Goal: Information Seeking & Learning: Learn about a topic

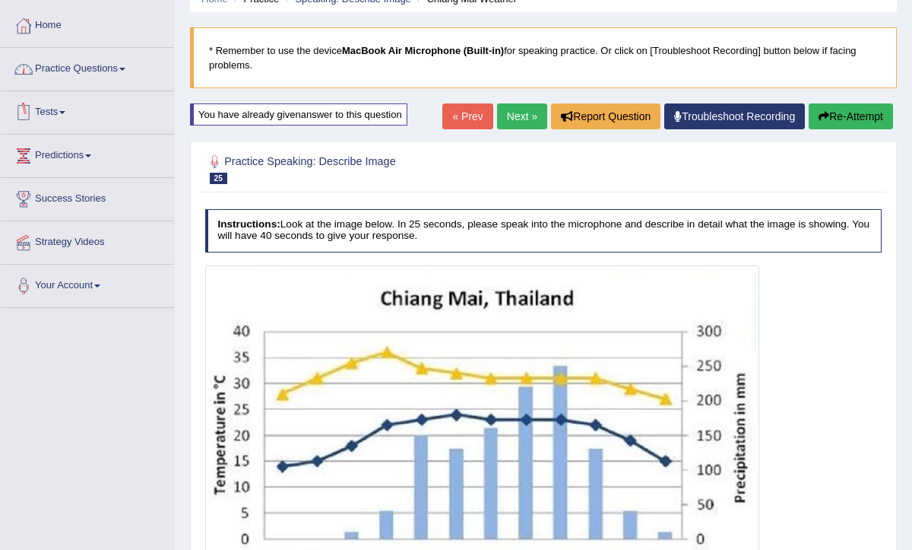
click at [87, 74] on link "Practice Questions" at bounding box center [87, 67] width 173 height 38
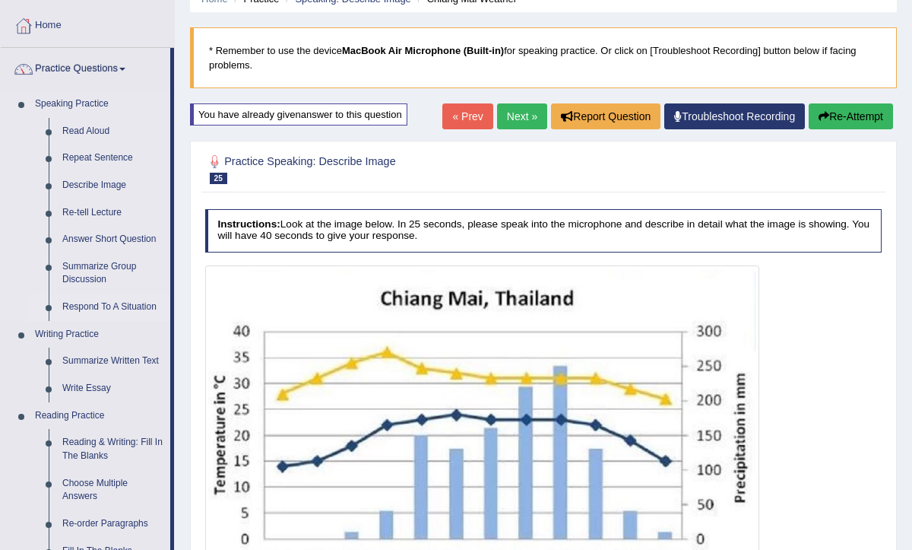
click at [97, 307] on link "Respond To A Situation" at bounding box center [113, 307] width 115 height 27
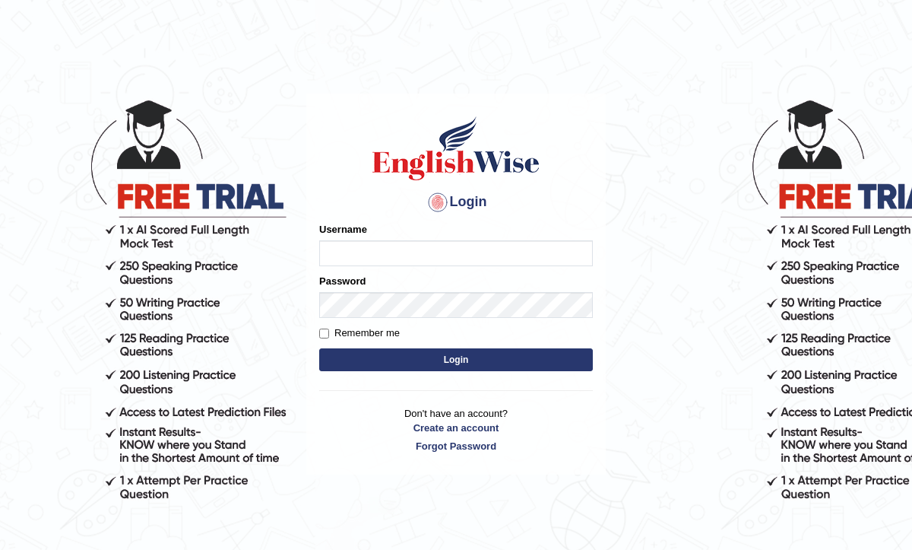
click at [356, 250] on input "Username" at bounding box center [456, 253] width 274 height 26
type input "0468472829"
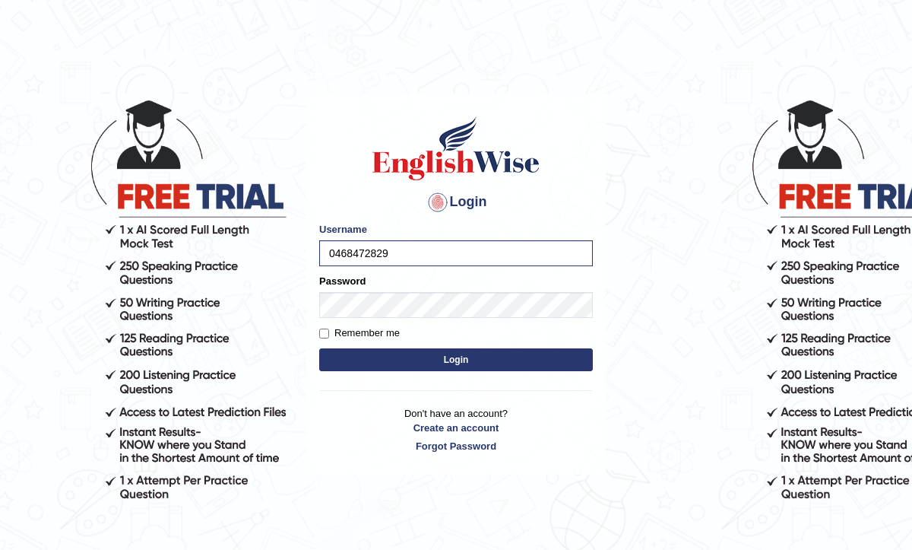
click at [462, 361] on button "Login" at bounding box center [456, 359] width 274 height 23
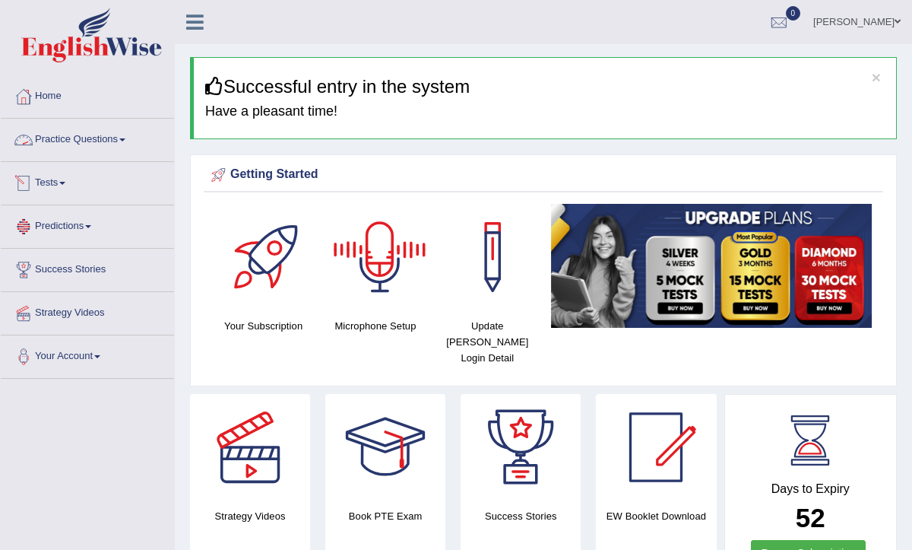
click at [87, 145] on link "Practice Questions" at bounding box center [87, 138] width 173 height 38
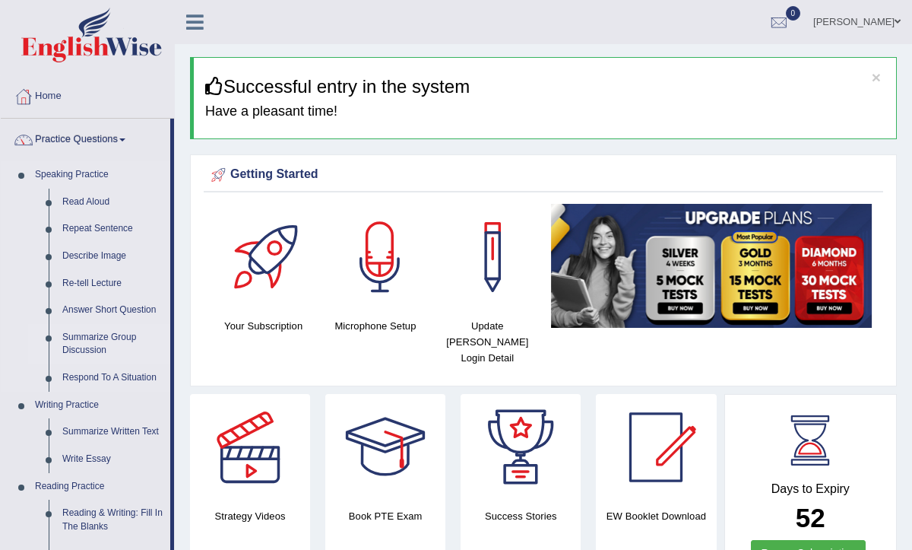
click at [85, 347] on link "Summarize Group Discussion" at bounding box center [113, 344] width 115 height 40
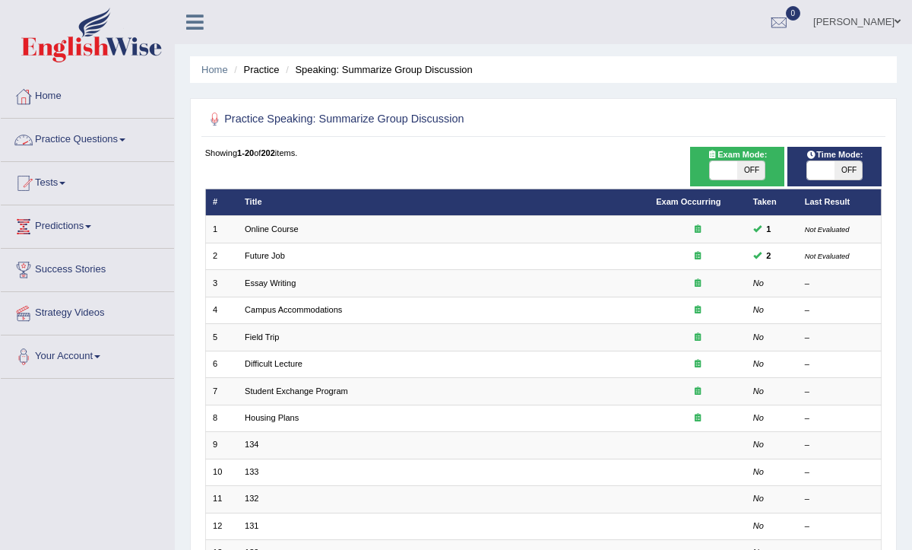
click at [104, 136] on link "Practice Questions" at bounding box center [87, 138] width 173 height 38
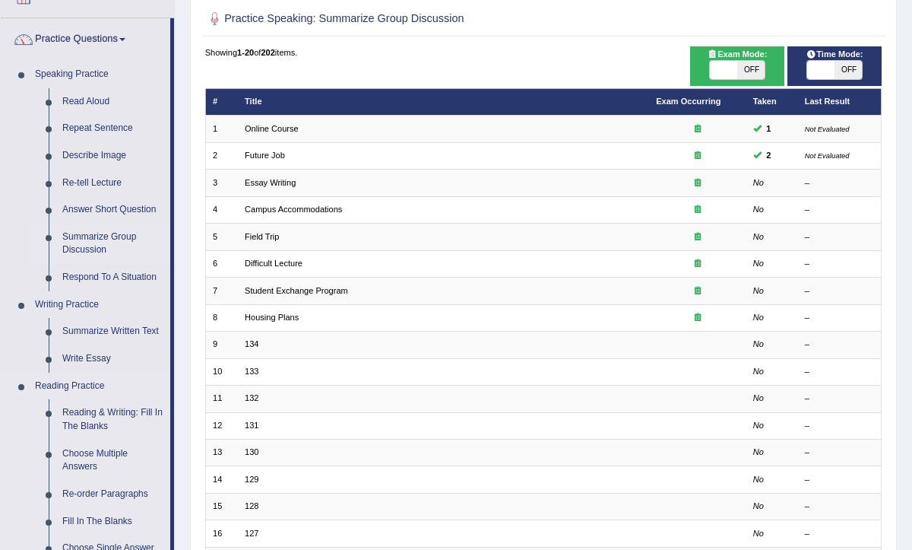
scroll to position [116, 0]
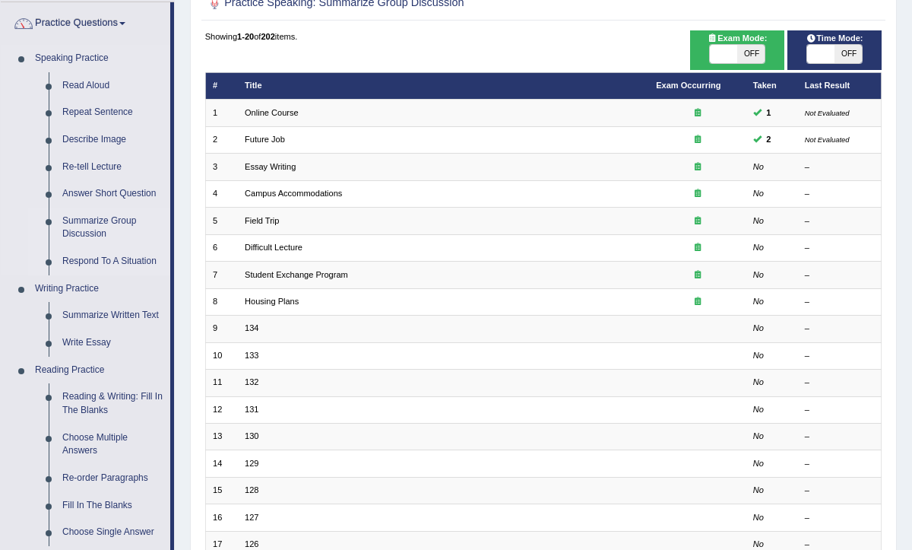
click at [135, 265] on link "Respond To A Situation" at bounding box center [113, 261] width 115 height 27
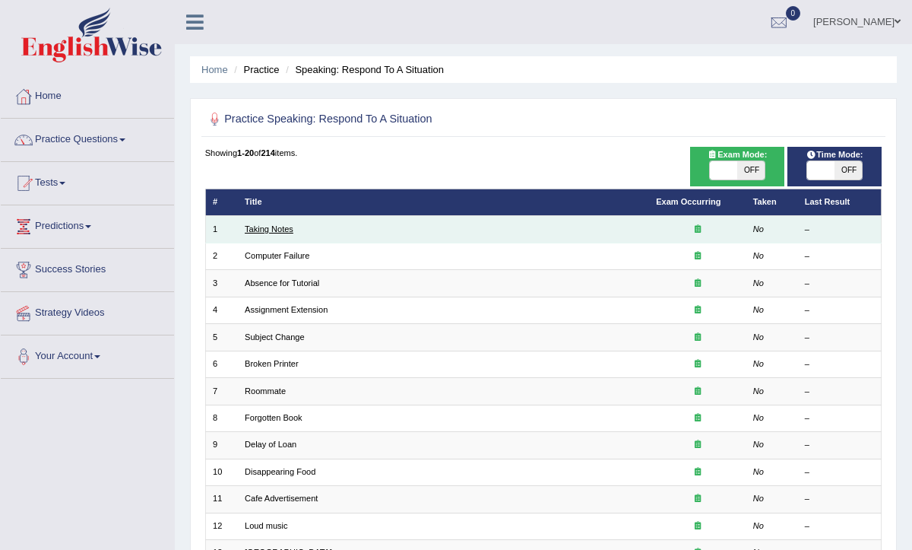
click at [281, 233] on link "Taking Notes" at bounding box center [269, 228] width 49 height 9
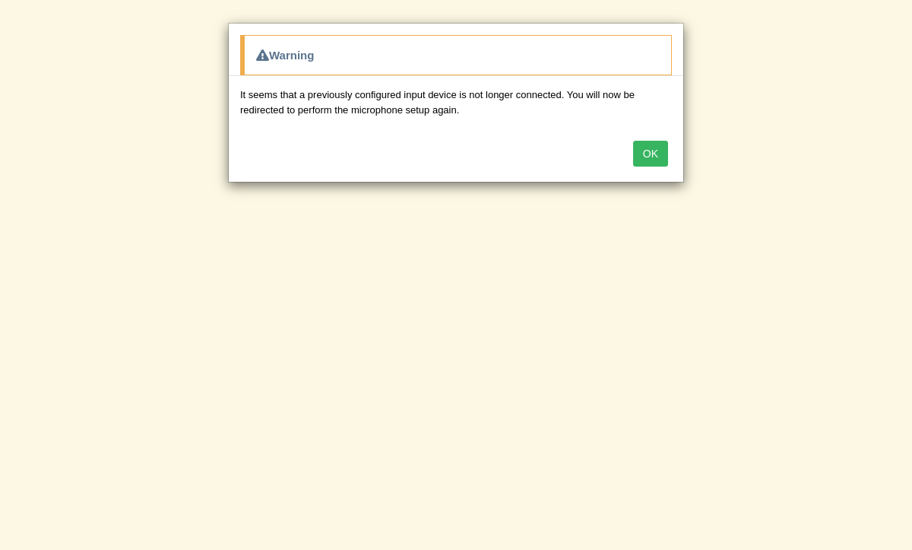
click at [649, 155] on button "OK" at bounding box center [650, 154] width 35 height 26
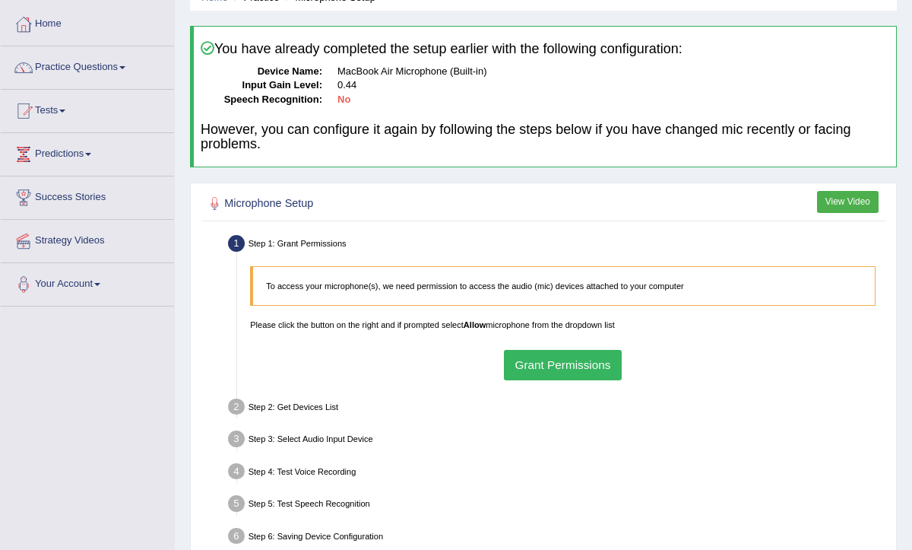
scroll to position [78, 0]
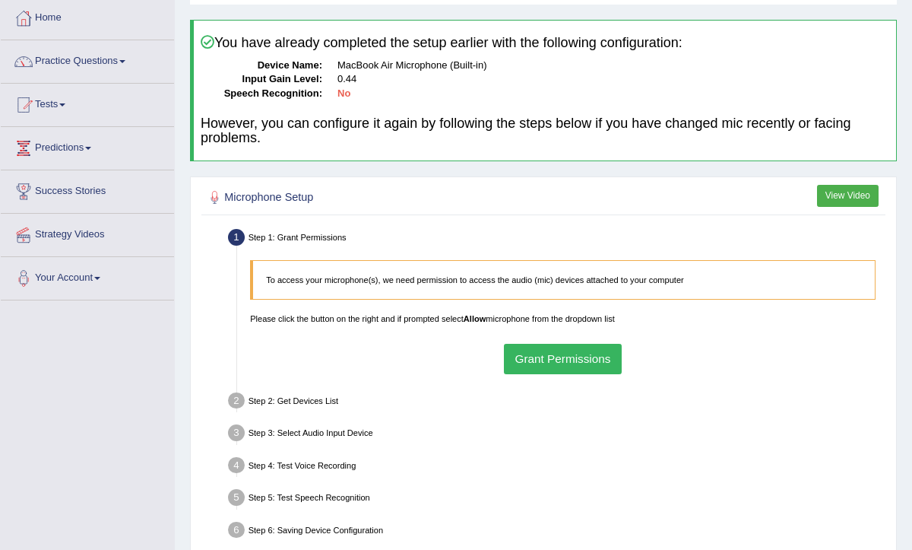
click at [541, 341] on div "To access your microphone(s), we need permission to access the audio (mic) devi…" at bounding box center [563, 316] width 639 height 127
click at [544, 357] on button "Grant Permissions" at bounding box center [563, 359] width 118 height 30
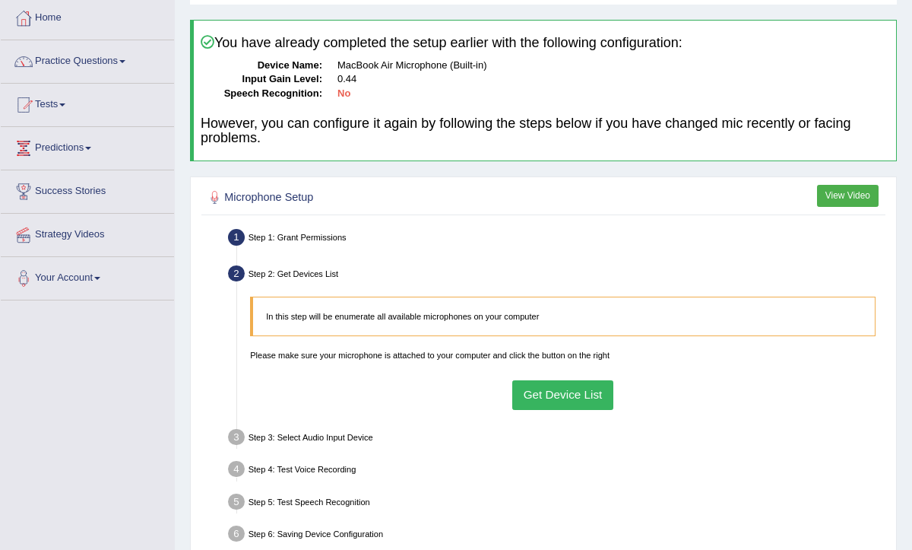
click at [549, 398] on button "Get Device List" at bounding box center [563, 395] width 101 height 30
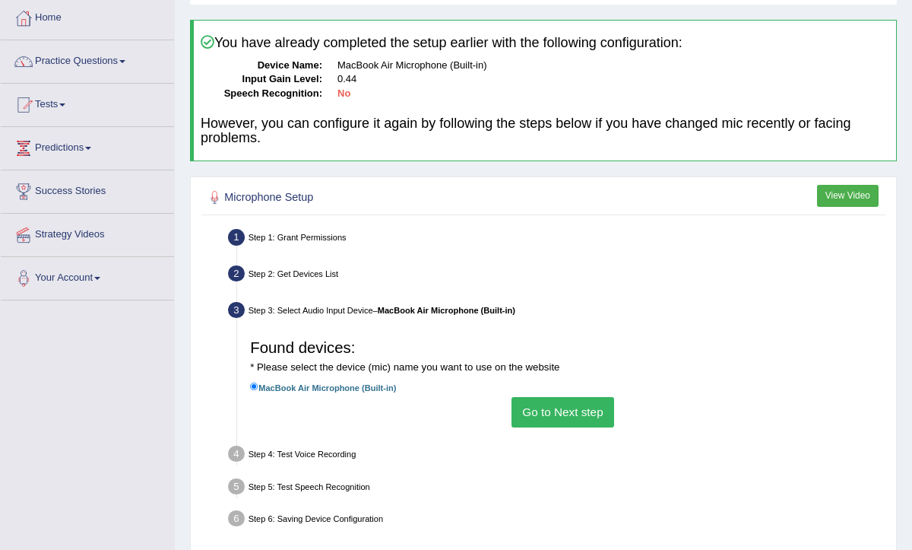
click at [561, 414] on button "Go to Next step" at bounding box center [563, 412] width 103 height 30
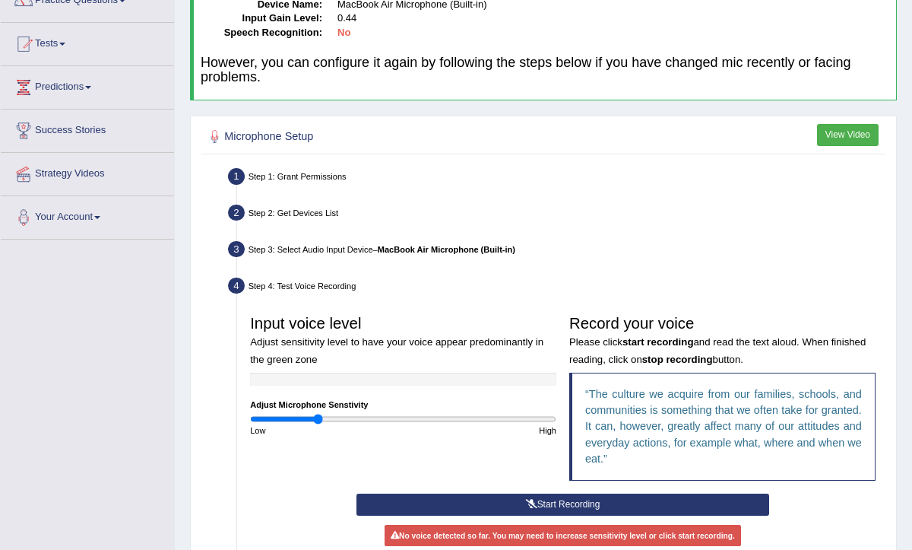
scroll to position [140, 0]
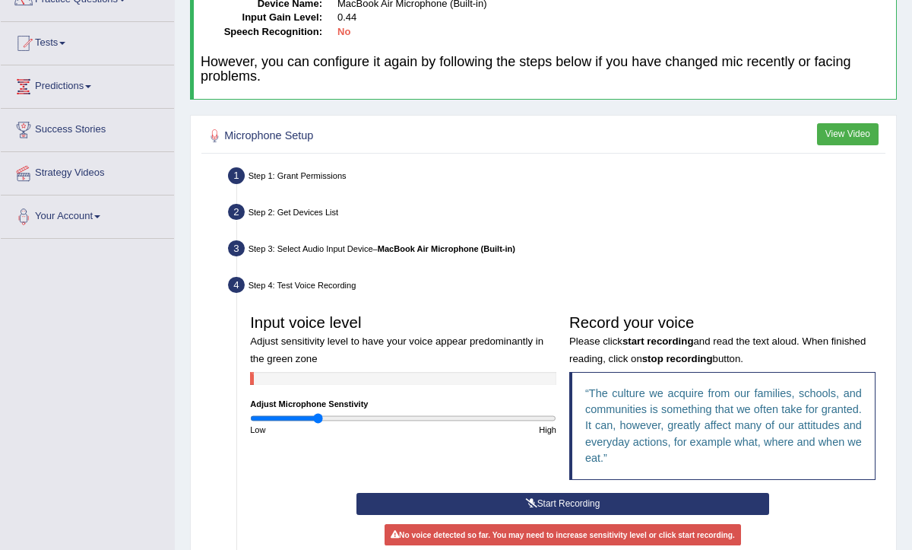
click at [630, 494] on button "Start Recording" at bounding box center [563, 504] width 413 height 22
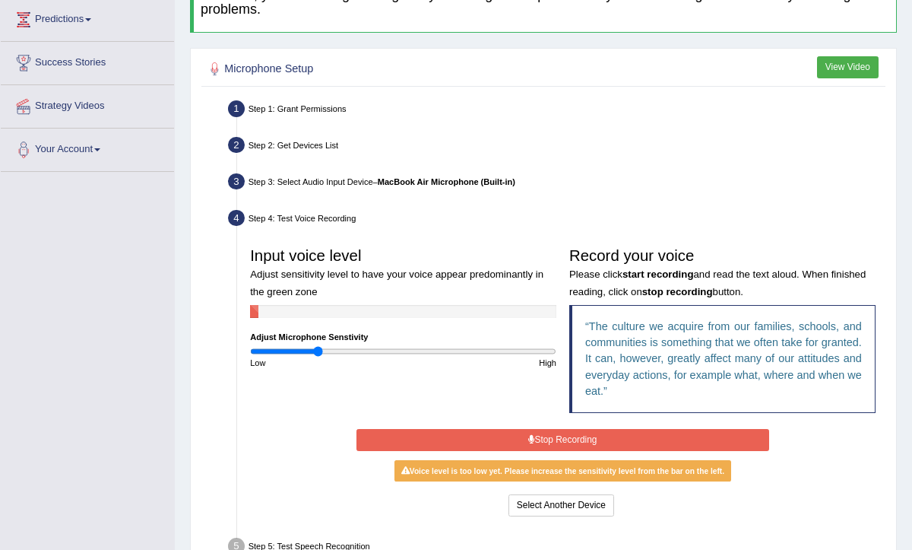
scroll to position [217, 0]
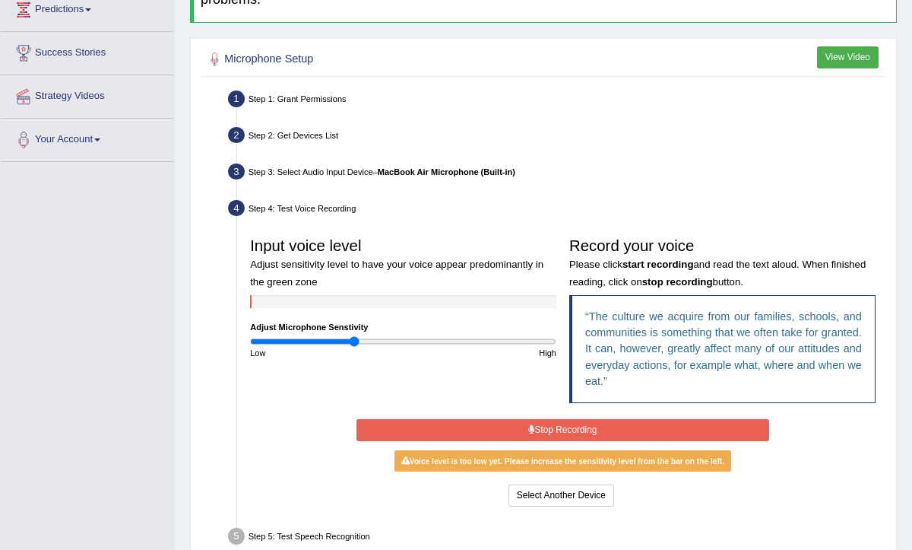
click at [352, 344] on input "range" at bounding box center [403, 341] width 306 height 11
type input "1.2"
click at [432, 338] on input "range" at bounding box center [403, 341] width 306 height 11
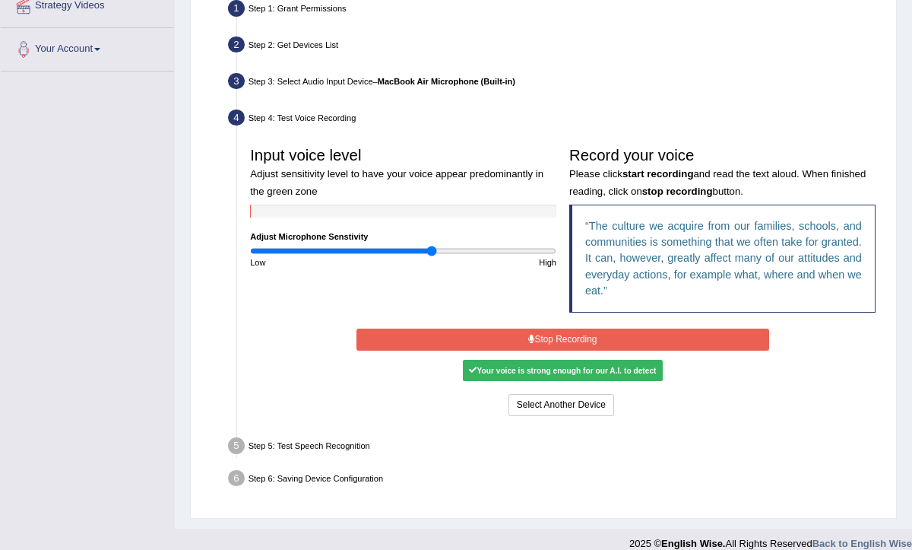
scroll to position [321, 0]
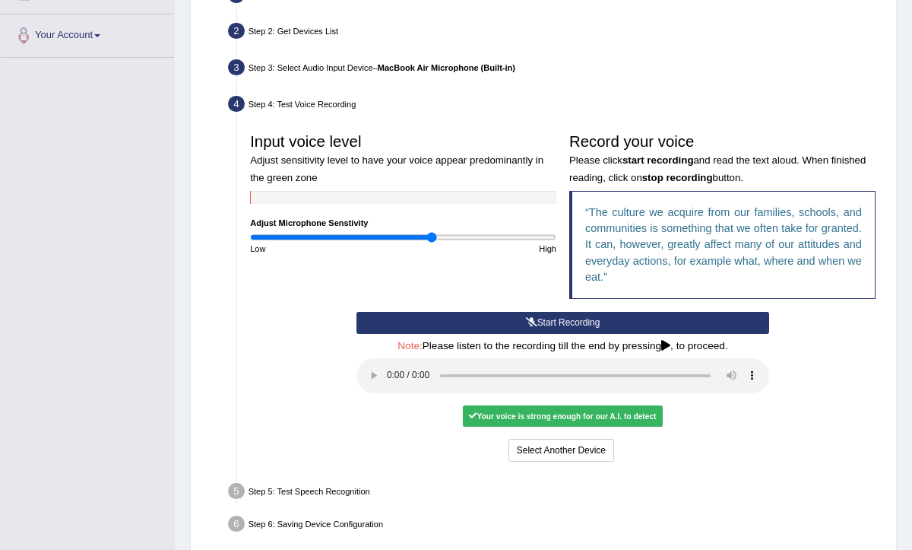
click at [545, 417] on div "Your voice is strong enough for our A.I. to detect" at bounding box center [563, 415] width 200 height 21
click at [510, 414] on div "Your voice is strong enough for our A.I. to detect" at bounding box center [563, 415] width 200 height 21
click at [309, 488] on div "Step 5: Test Speech Recognition" at bounding box center [557, 493] width 668 height 28
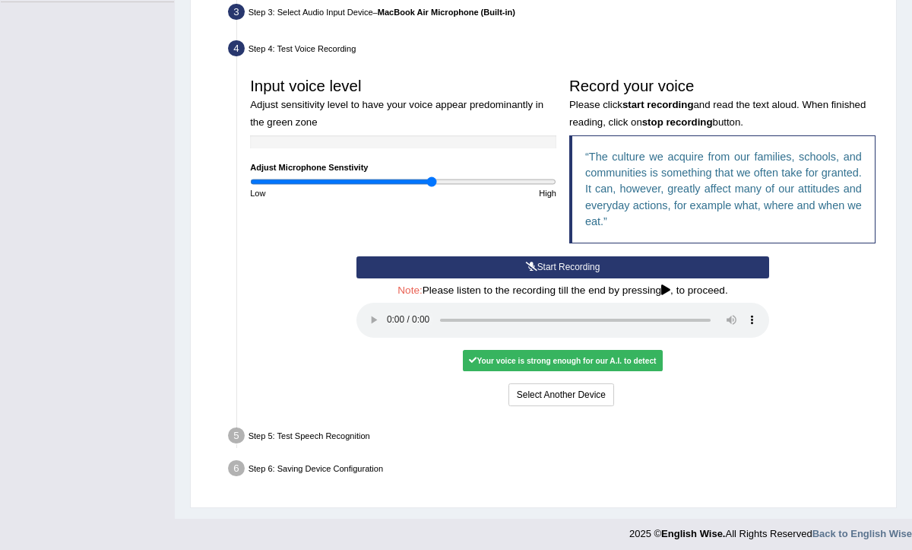
scroll to position [379, 0]
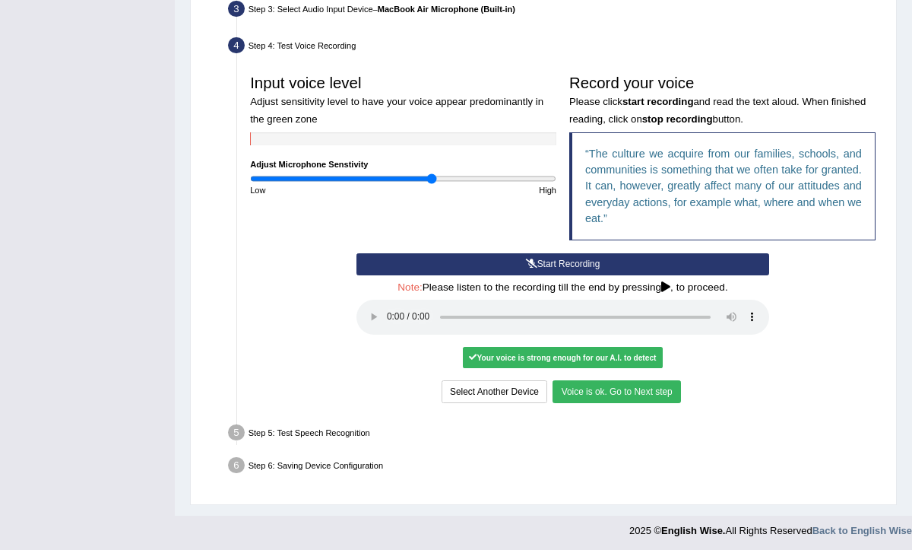
click at [609, 387] on button "Voice is ok. Go to Next step" at bounding box center [617, 391] width 128 height 22
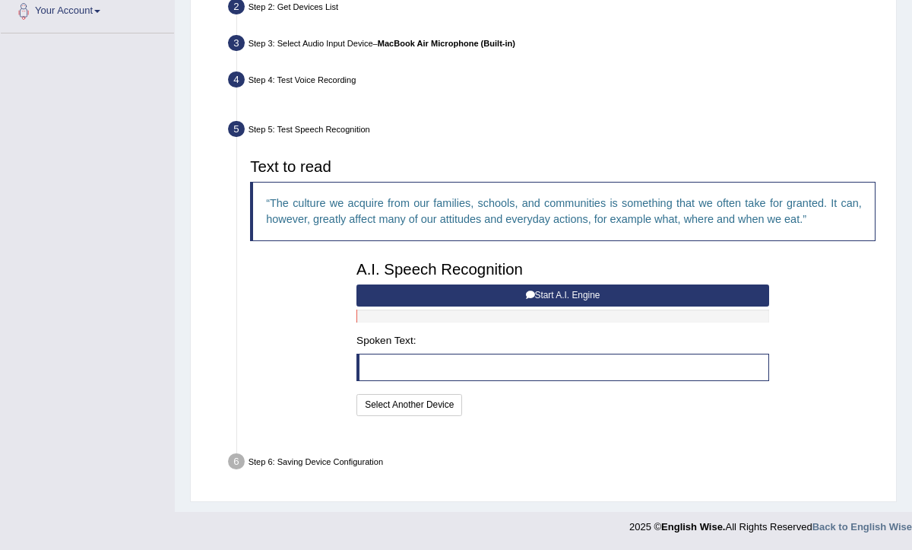
scroll to position [313, 0]
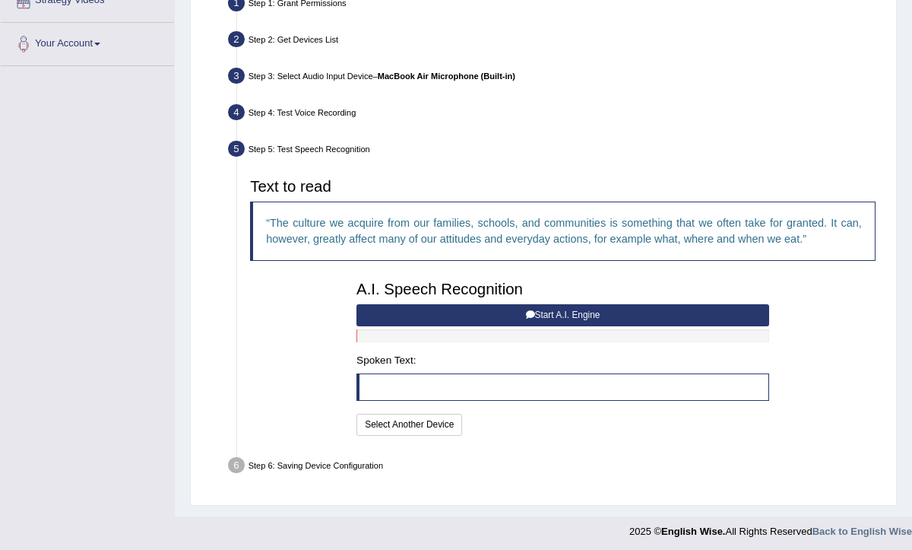
click at [554, 315] on button "Start A.I. Engine" at bounding box center [563, 315] width 413 height 22
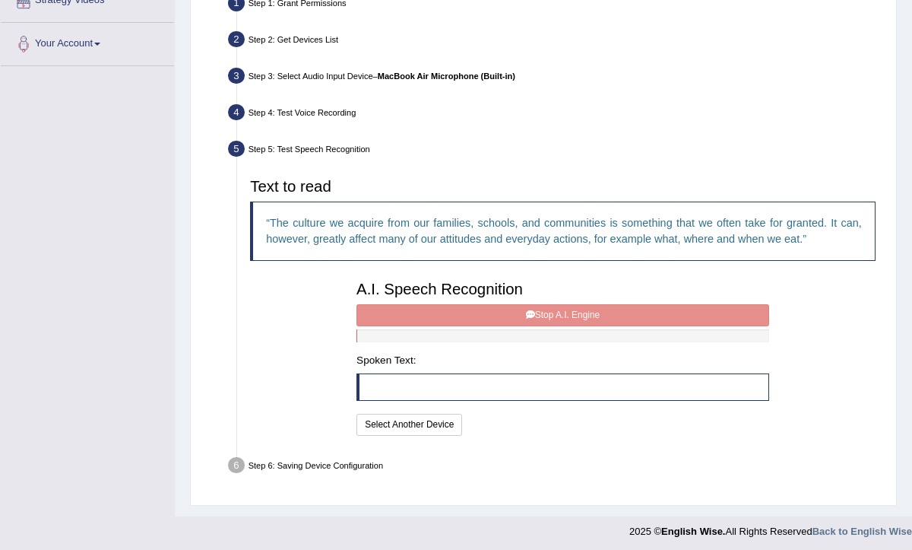
click at [549, 311] on div "A.I. Speech Recognition Start A.I. Engine Stop A.I. Engine Note: Please listen …" at bounding box center [564, 356] width 426 height 165
click at [498, 313] on div "A.I. Speech Recognition Start A.I. Engine Stop A.I. Engine Note: Please listen …" at bounding box center [564, 356] width 426 height 165
click at [562, 314] on div "A.I. Speech Recognition Start A.I. Engine Stop A.I. Engine Note: Please listen …" at bounding box center [564, 356] width 426 height 165
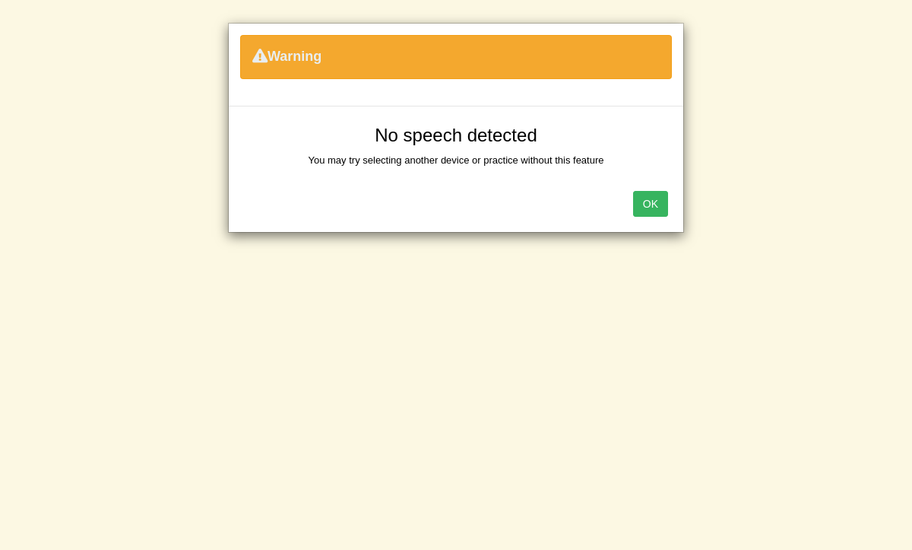
click at [652, 208] on button "OK" at bounding box center [650, 204] width 35 height 26
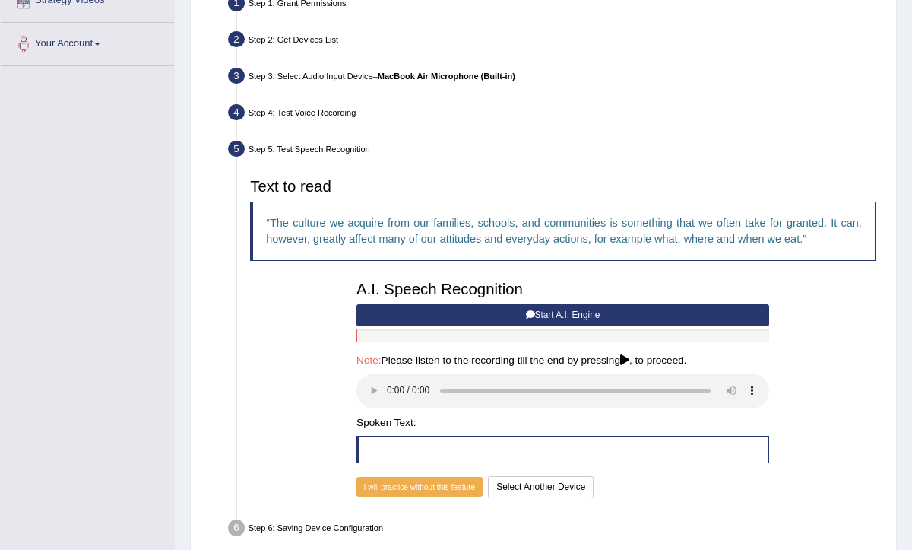
click at [535, 307] on button "Start A.I. Engine" at bounding box center [563, 315] width 413 height 22
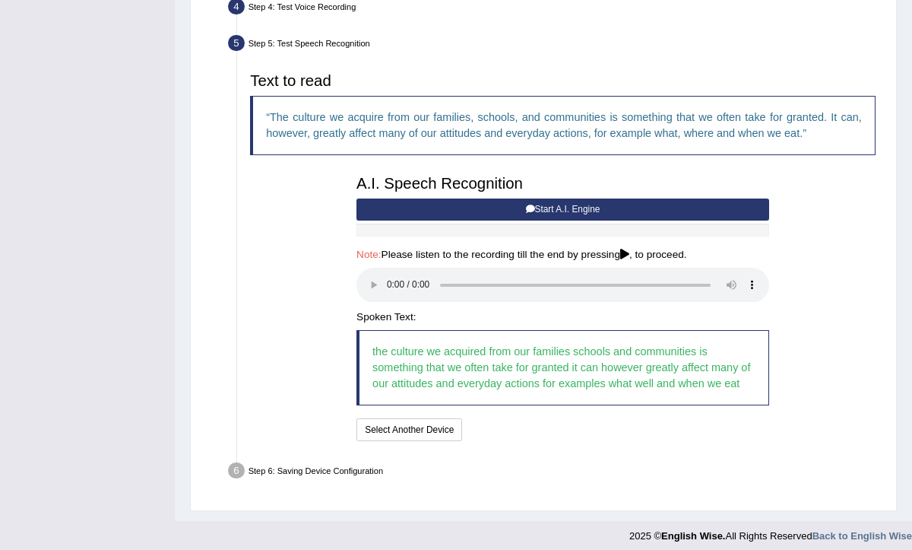
scroll to position [424, 0]
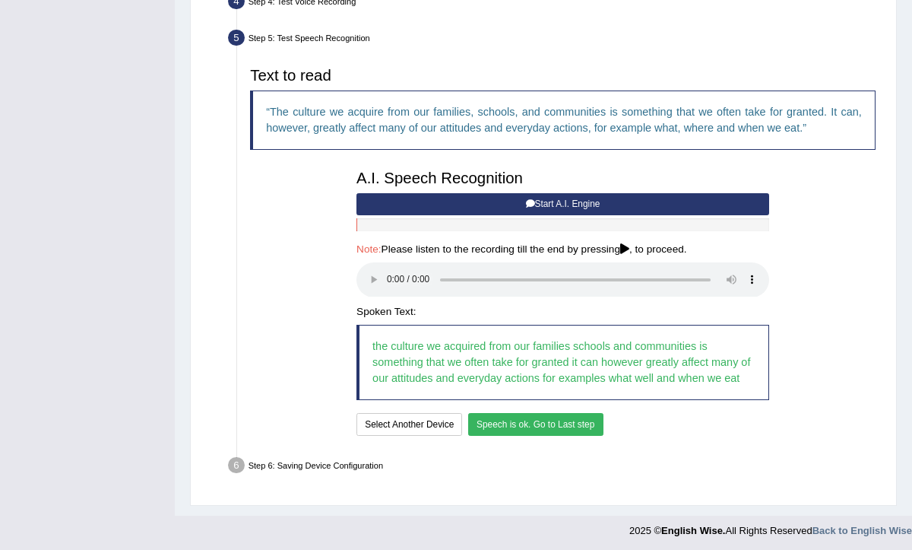
click at [531, 418] on button "Speech is ok. Go to Last step" at bounding box center [535, 424] width 135 height 22
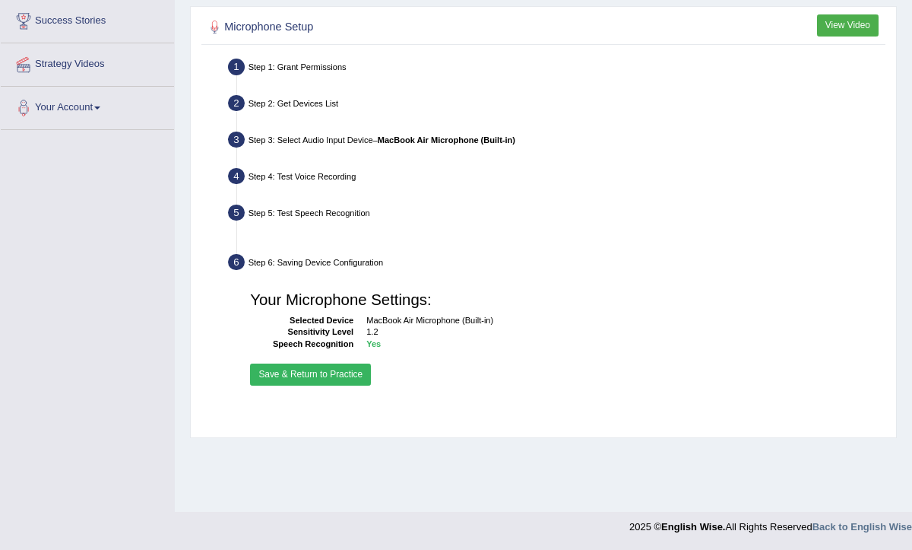
scroll to position [249, 0]
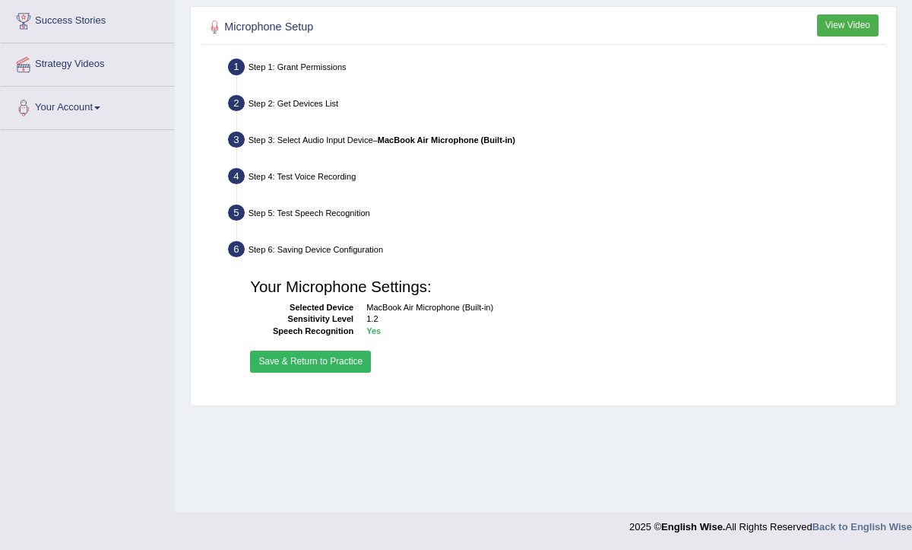
click at [325, 365] on button "Save & Return to Practice" at bounding box center [310, 362] width 121 height 22
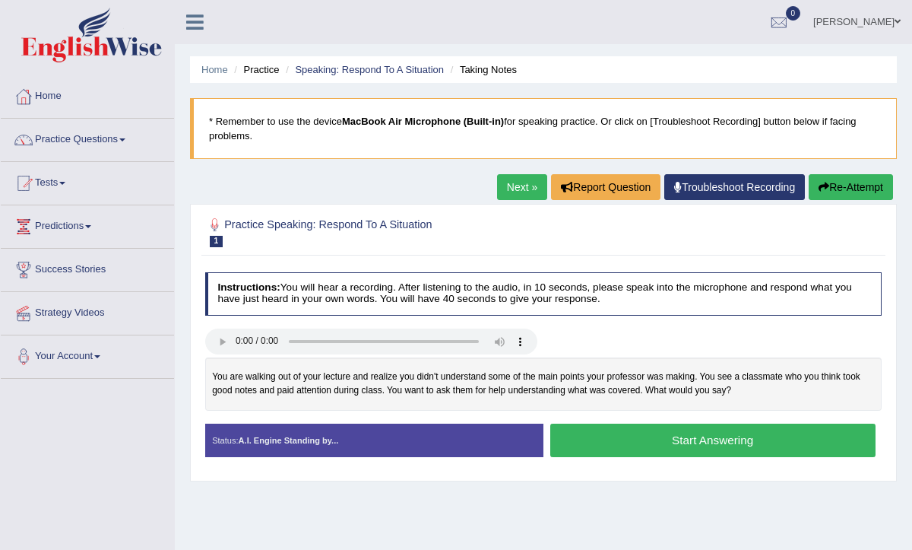
click at [653, 437] on button "Start Answering" at bounding box center [713, 440] width 325 height 33
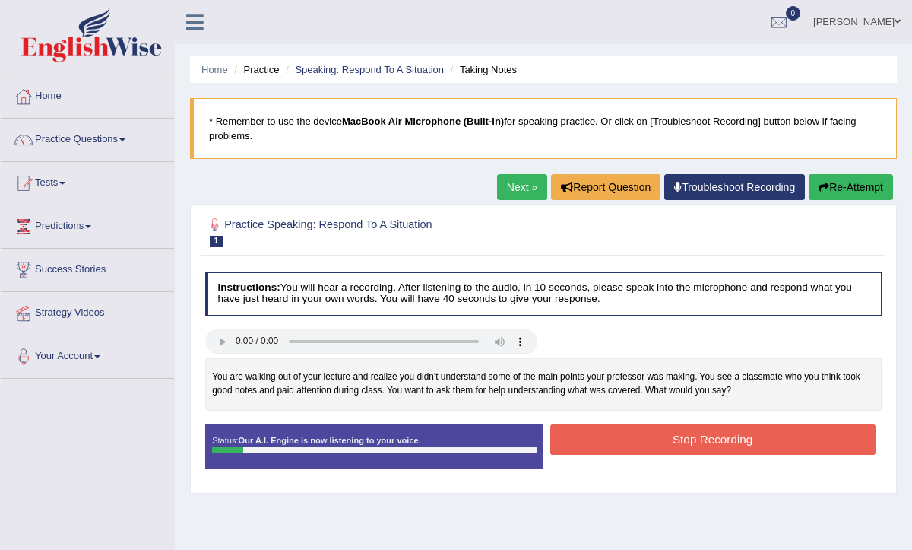
click at [847, 191] on button "Re-Attempt" at bounding box center [851, 187] width 84 height 26
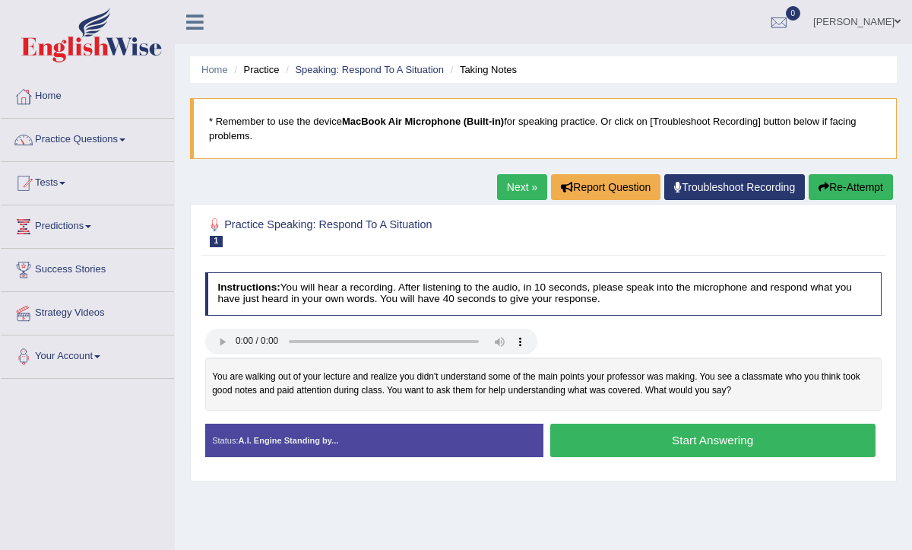
click at [688, 436] on button "Start Answering" at bounding box center [713, 440] width 325 height 33
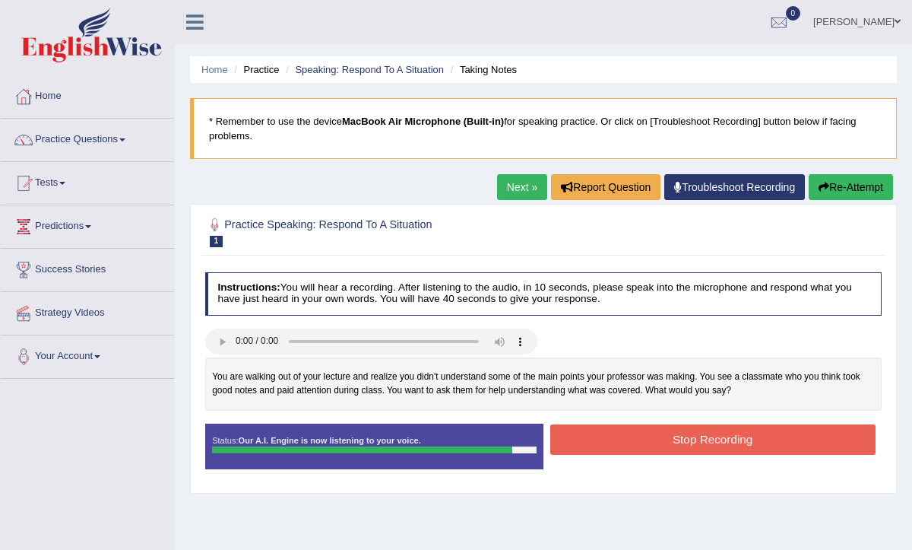
click at [688, 436] on button "Stop Recording" at bounding box center [713, 439] width 325 height 30
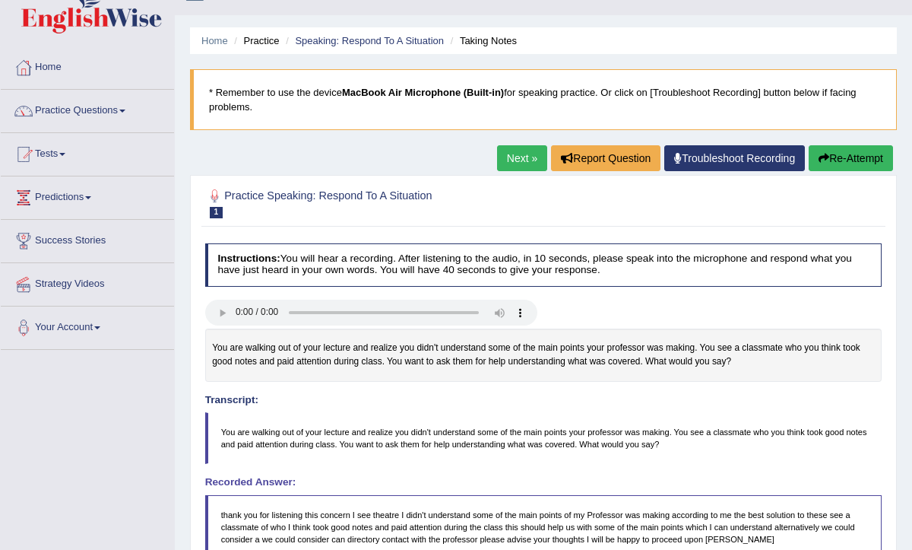
scroll to position [25, 0]
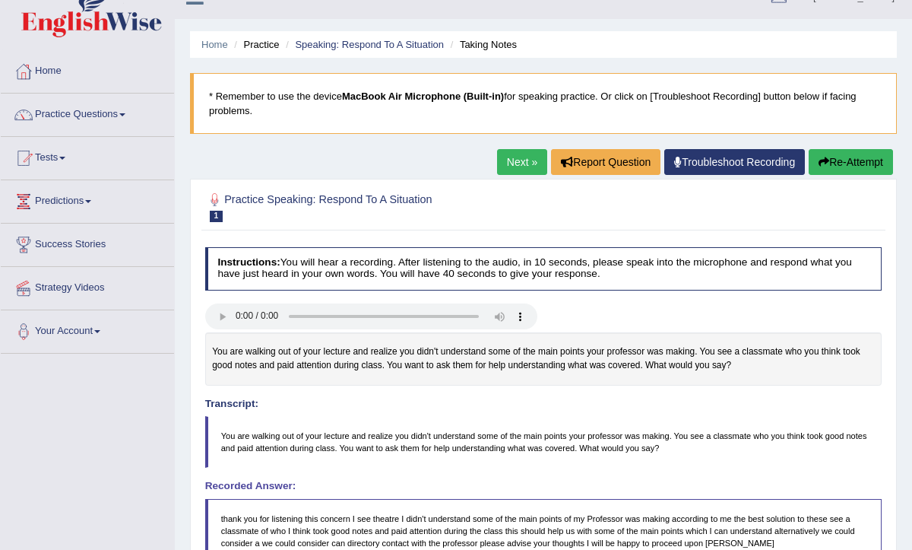
click at [497, 163] on link "Next »" at bounding box center [522, 162] width 50 height 26
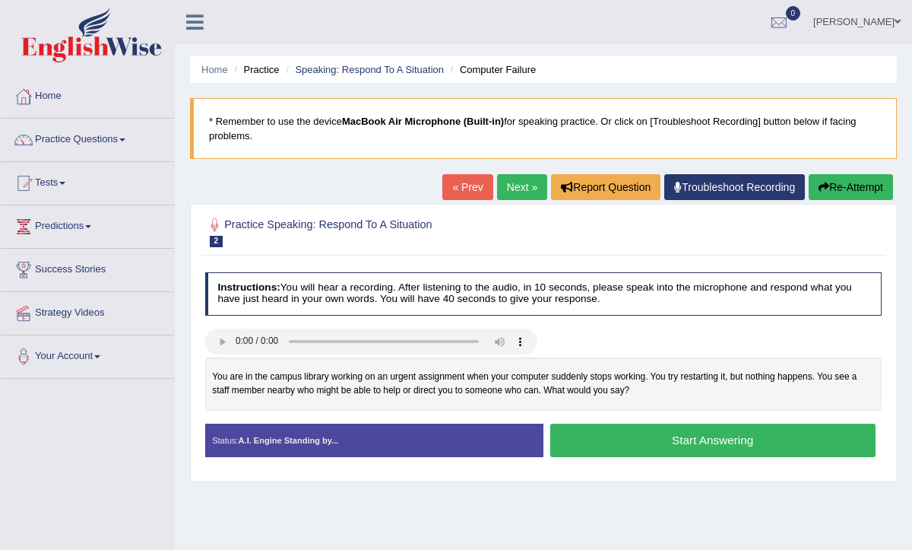
click at [650, 444] on button "Start Answering" at bounding box center [713, 440] width 325 height 33
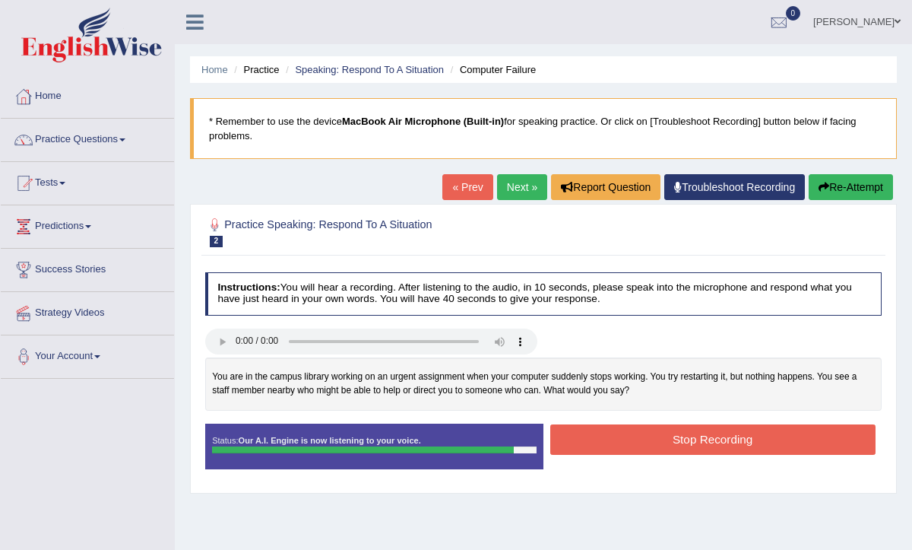
click at [650, 444] on button "Stop Recording" at bounding box center [713, 439] width 325 height 30
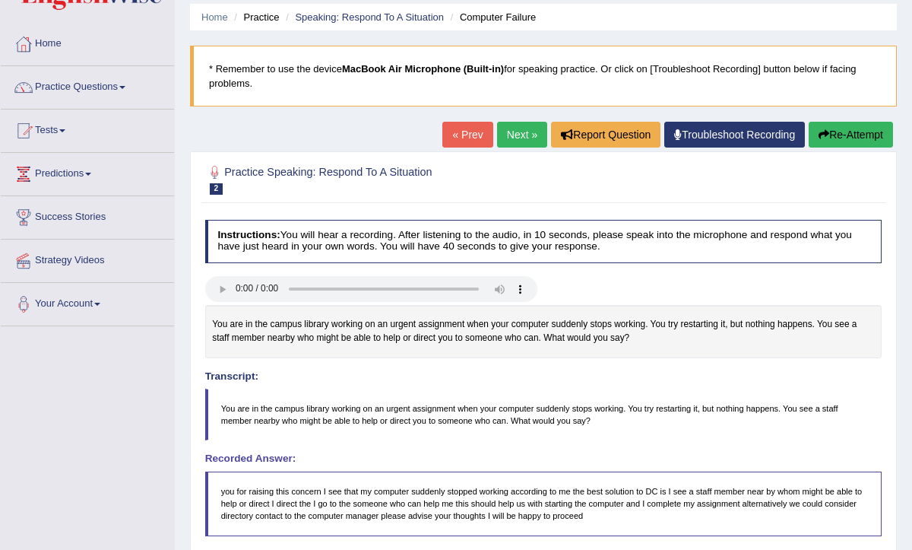
scroll to position [32, 0]
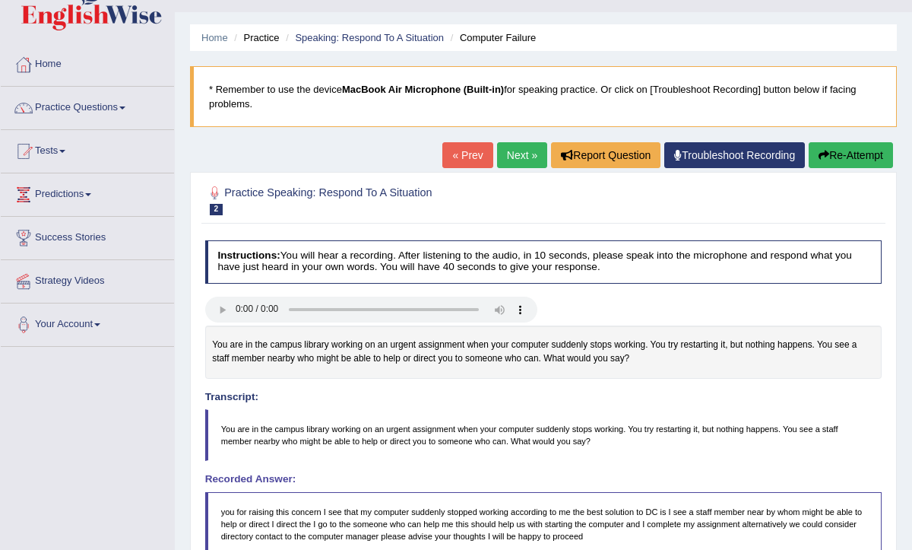
click at [509, 156] on link "Next »" at bounding box center [522, 155] width 50 height 26
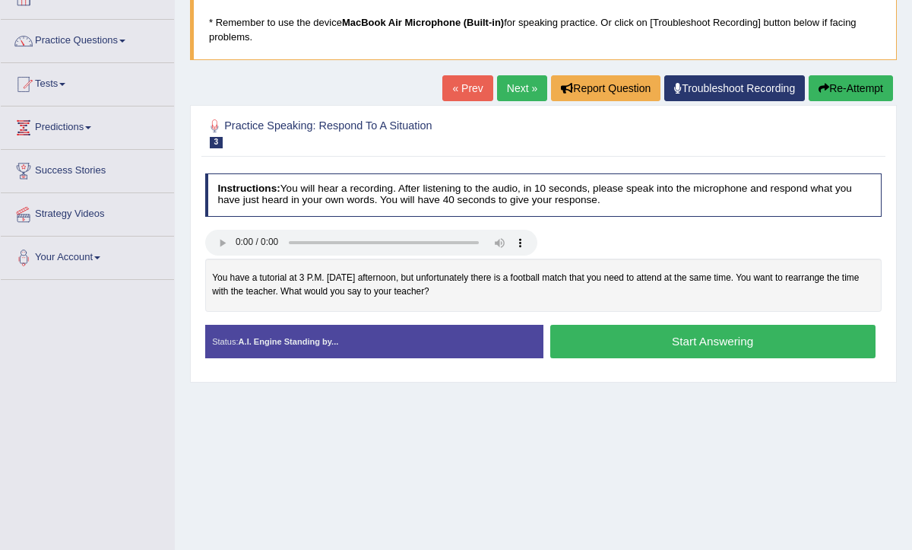
scroll to position [104, 0]
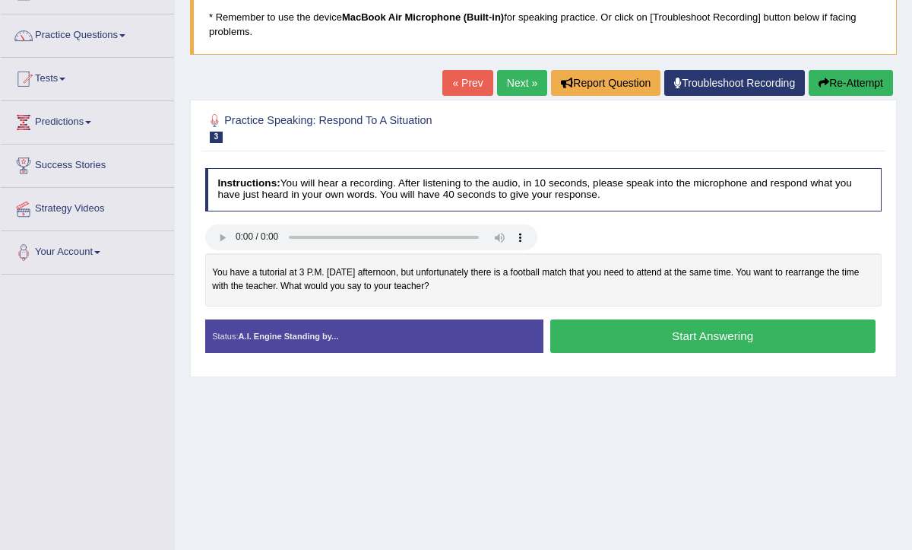
click at [691, 341] on button "Start Answering" at bounding box center [713, 335] width 325 height 33
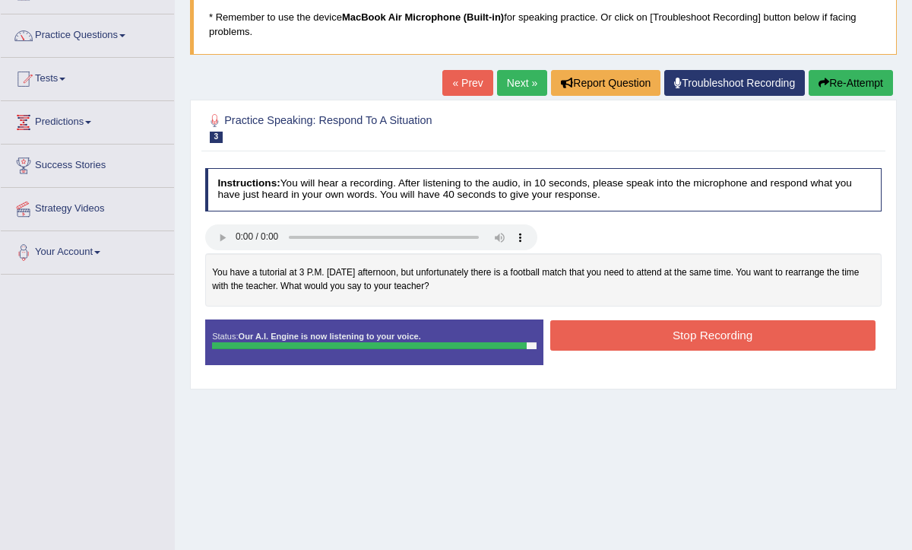
click at [691, 341] on button "Stop Recording" at bounding box center [713, 335] width 325 height 30
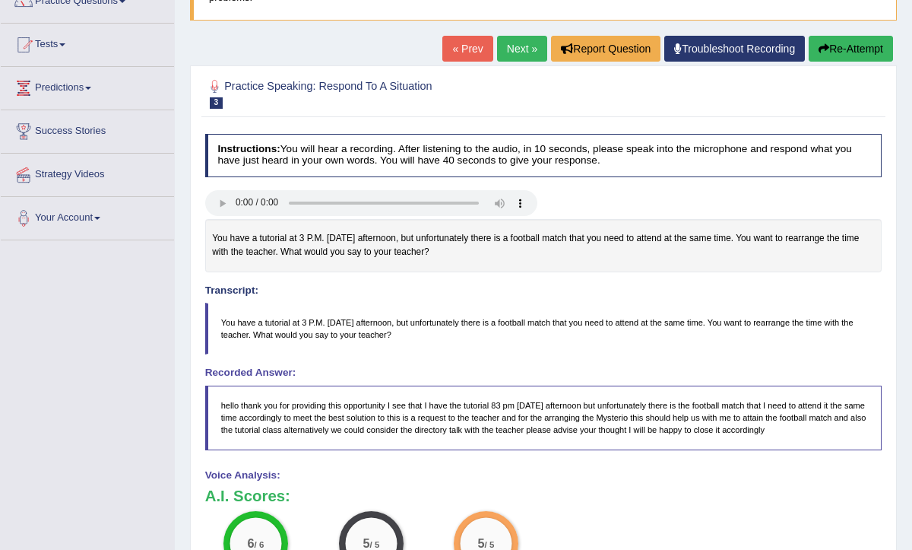
scroll to position [0, 0]
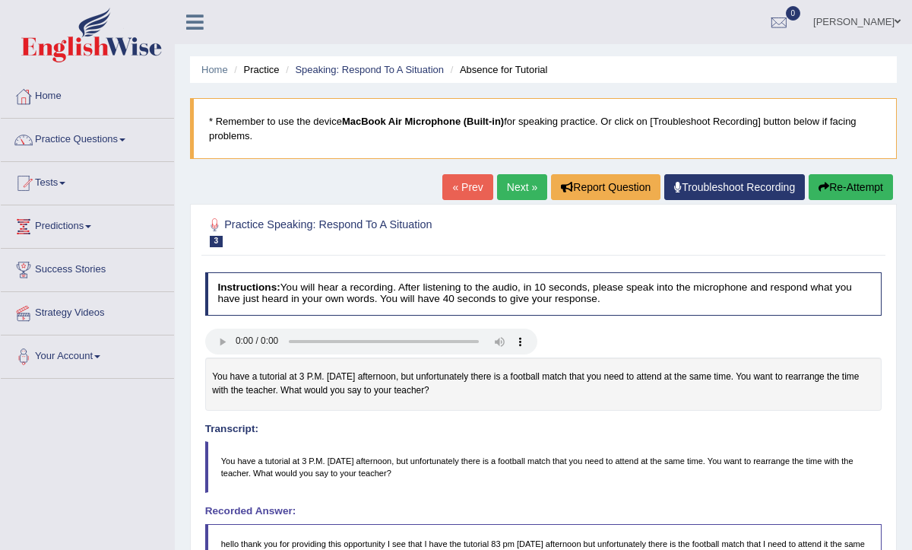
click at [516, 184] on link "Next »" at bounding box center [522, 187] width 50 height 26
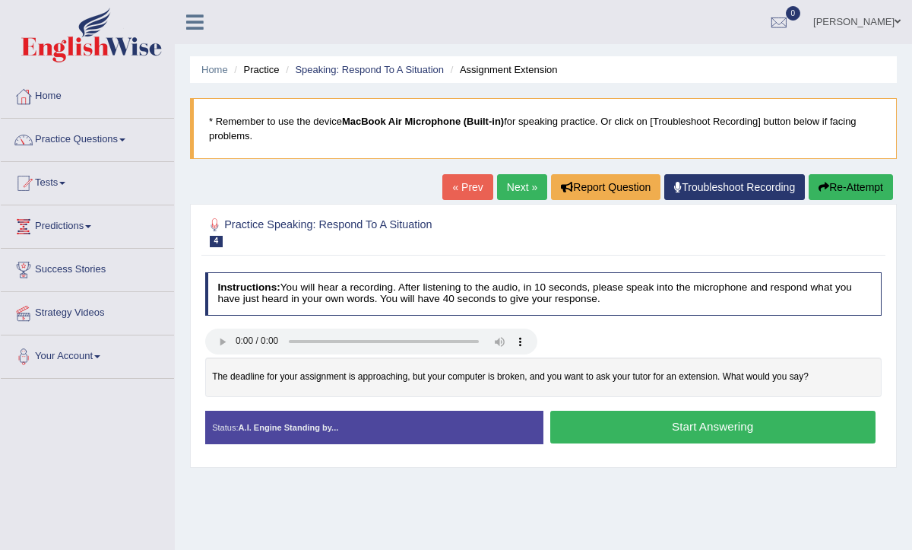
click at [302, 433] on div "Status: A.I. Engine Standing by..." at bounding box center [374, 427] width 338 height 33
click at [649, 427] on button "Start Answering" at bounding box center [713, 427] width 325 height 33
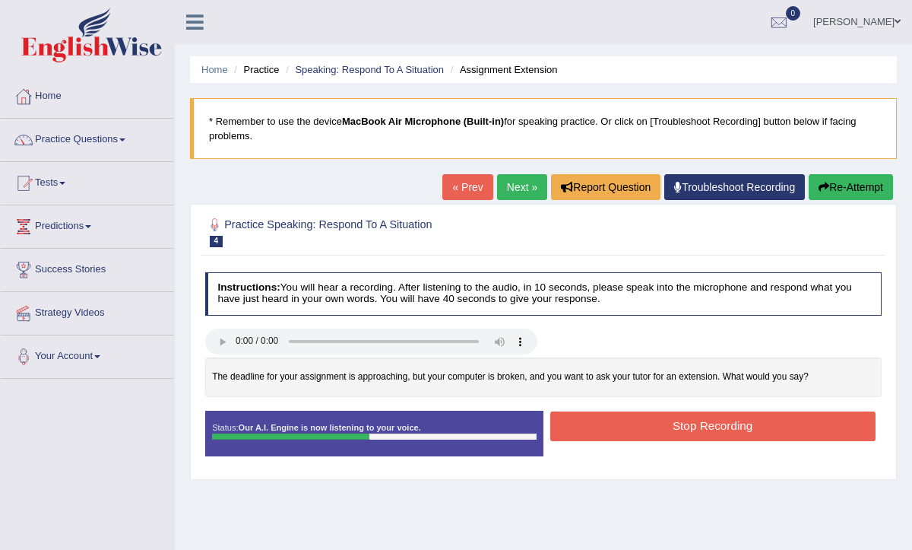
click at [858, 189] on button "Re-Attempt" at bounding box center [851, 187] width 84 height 26
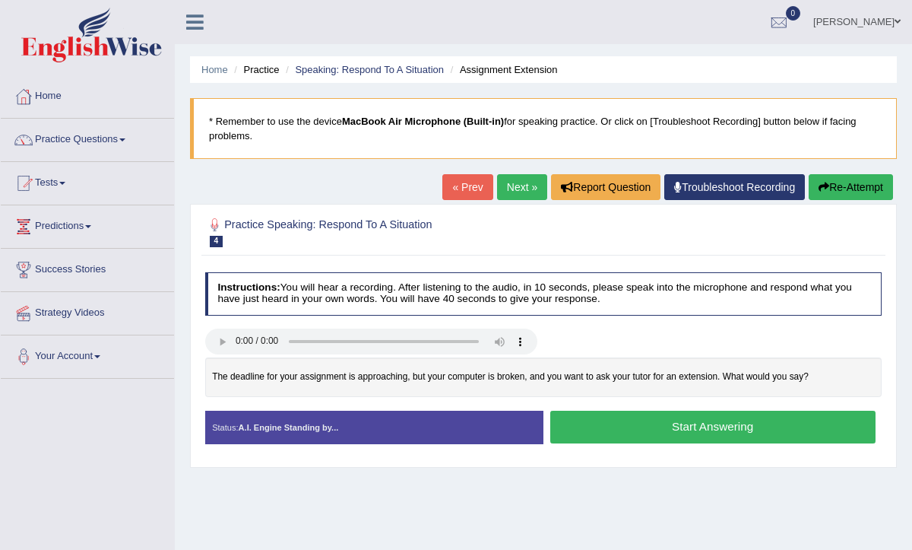
click at [703, 427] on button "Start Answering" at bounding box center [713, 427] width 325 height 33
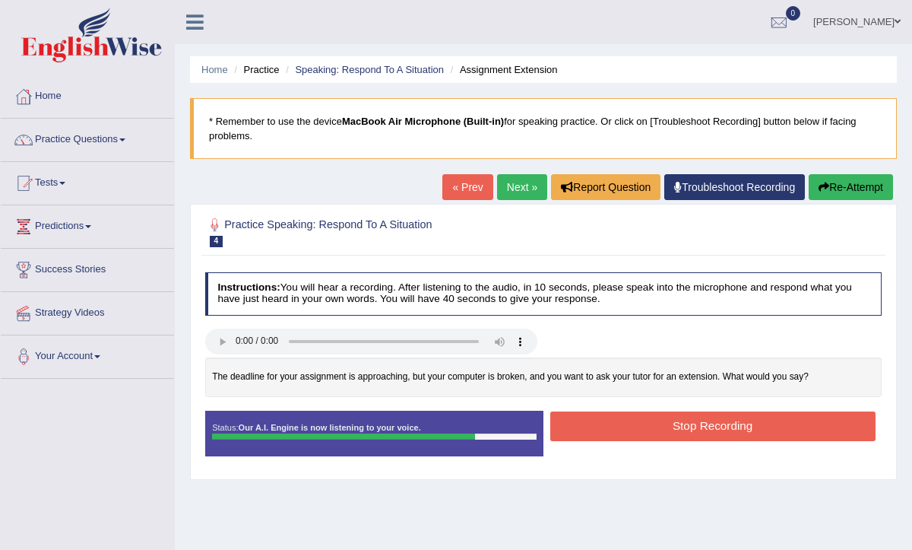
click at [703, 427] on button "Stop Recording" at bounding box center [713, 426] width 325 height 30
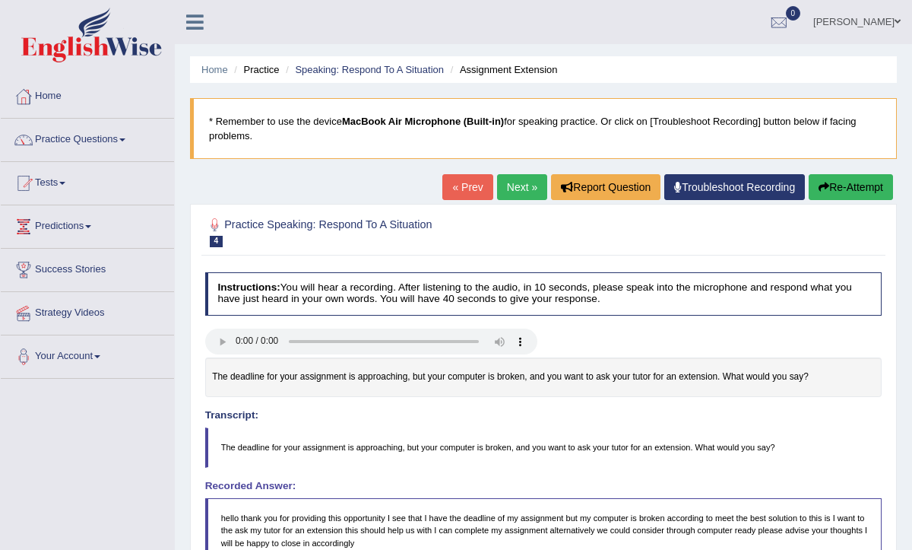
click at [857, 182] on button "Re-Attempt" at bounding box center [851, 187] width 84 height 26
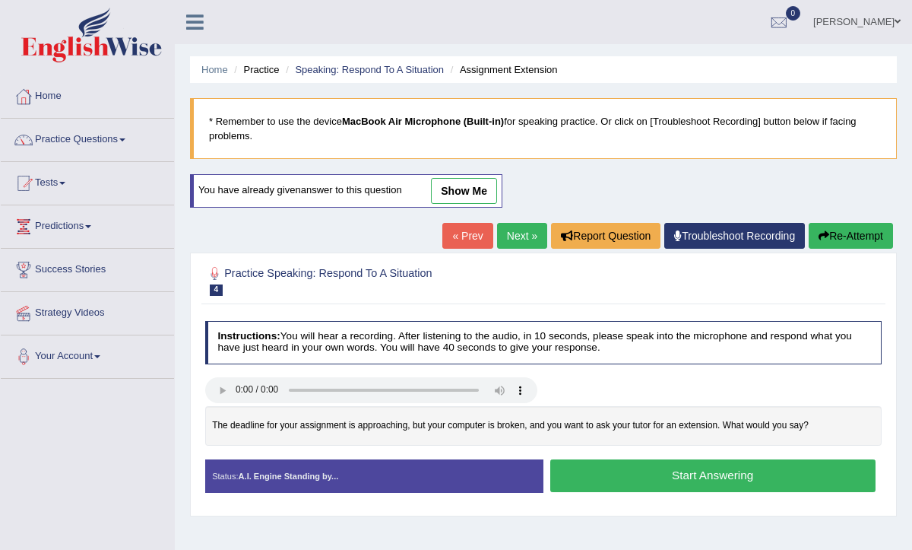
click at [657, 472] on button "Start Answering" at bounding box center [713, 475] width 325 height 33
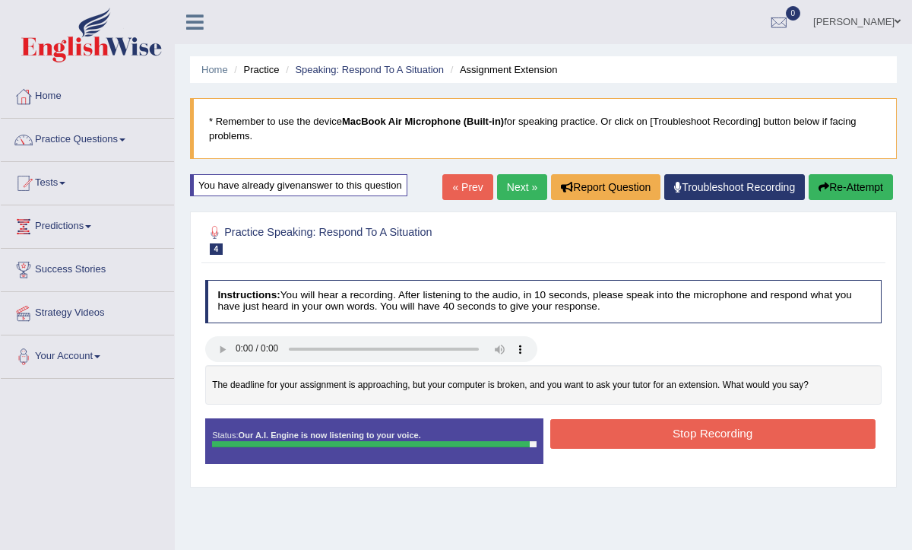
click at [684, 436] on button "Stop Recording" at bounding box center [713, 434] width 325 height 30
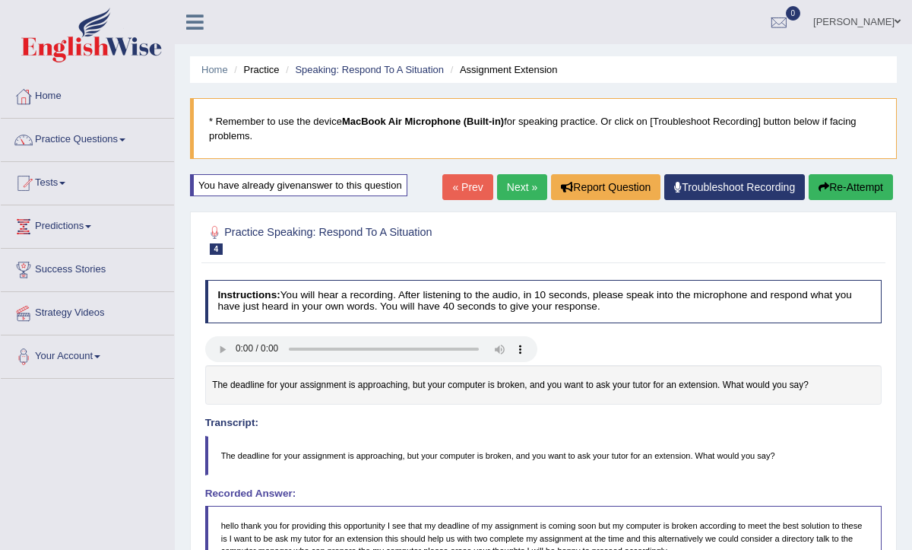
click at [840, 185] on button "Re-Attempt" at bounding box center [851, 187] width 84 height 26
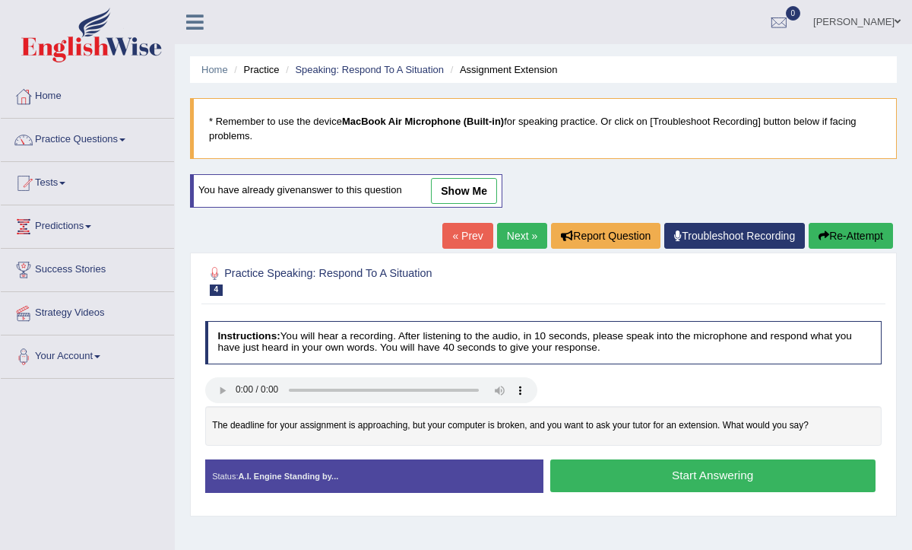
click at [670, 478] on button "Start Answering" at bounding box center [713, 475] width 325 height 33
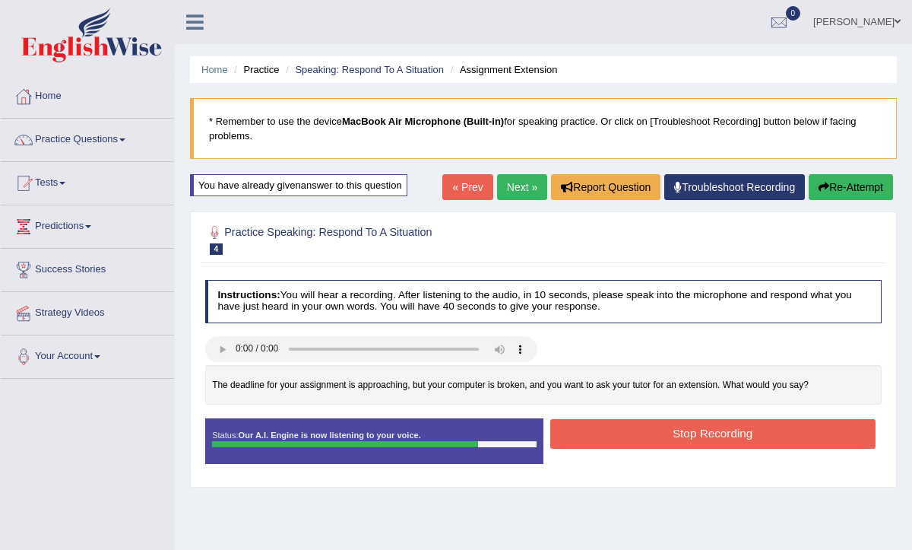
click at [684, 436] on button "Stop Recording" at bounding box center [713, 434] width 325 height 30
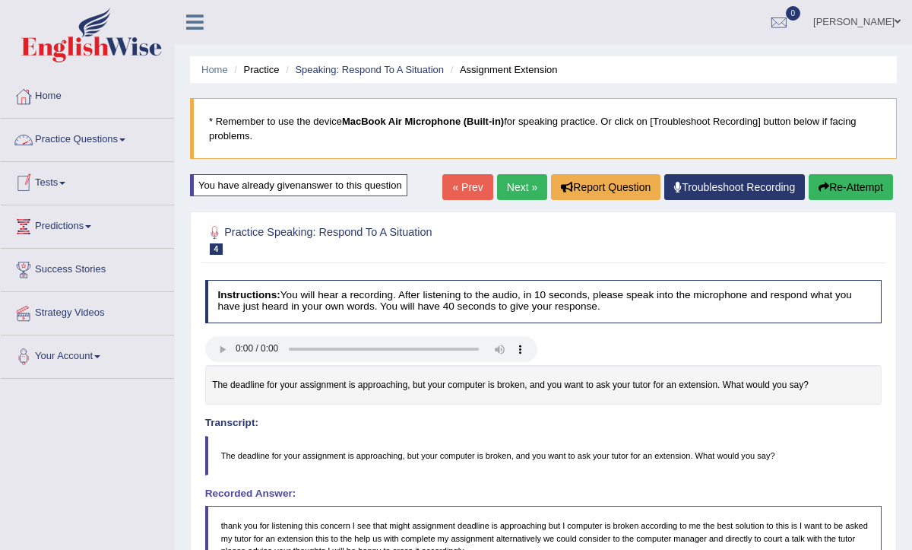
click at [119, 139] on link "Practice Questions" at bounding box center [87, 138] width 173 height 38
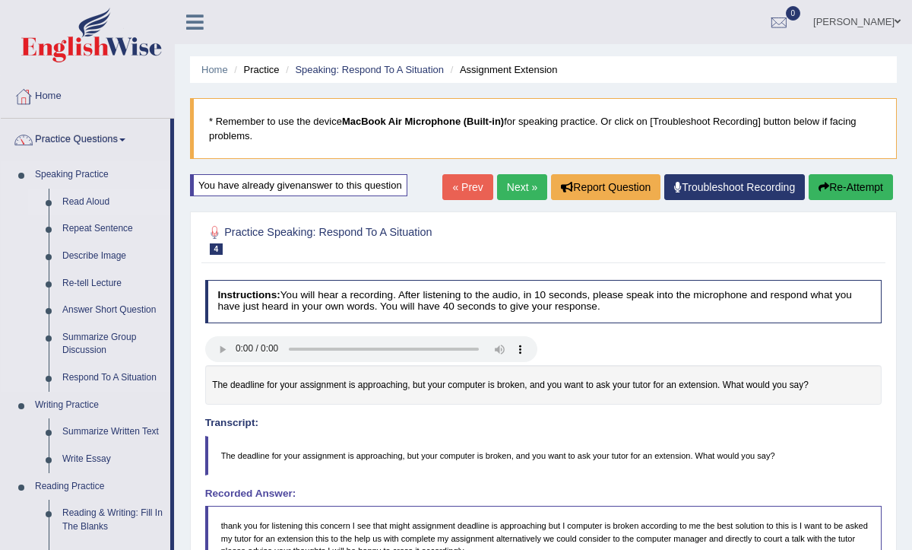
click at [89, 202] on link "Read Aloud" at bounding box center [113, 202] width 115 height 27
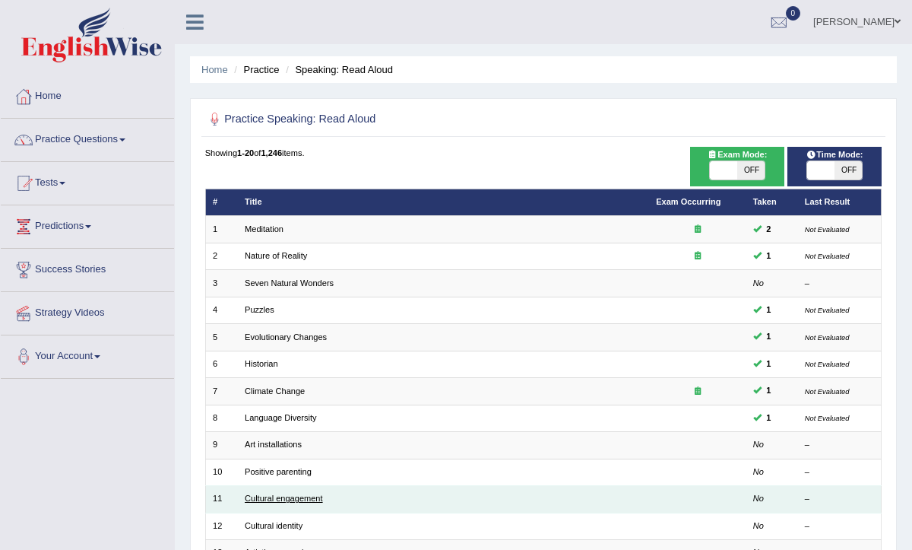
click at [284, 494] on link "Cultural engagement" at bounding box center [284, 498] width 78 height 9
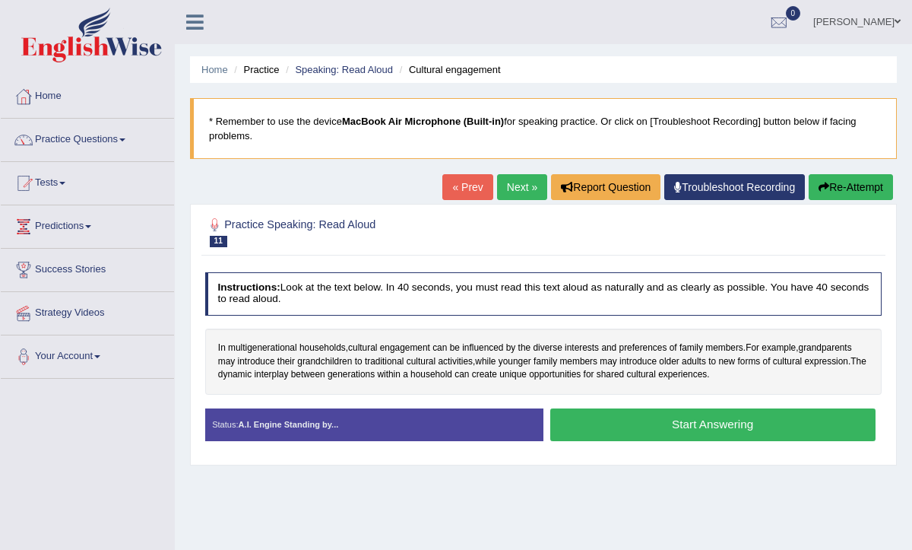
click at [747, 440] on div "Start Answering" at bounding box center [713, 426] width 338 height 36
click at [716, 418] on button "Start Answering" at bounding box center [713, 424] width 325 height 33
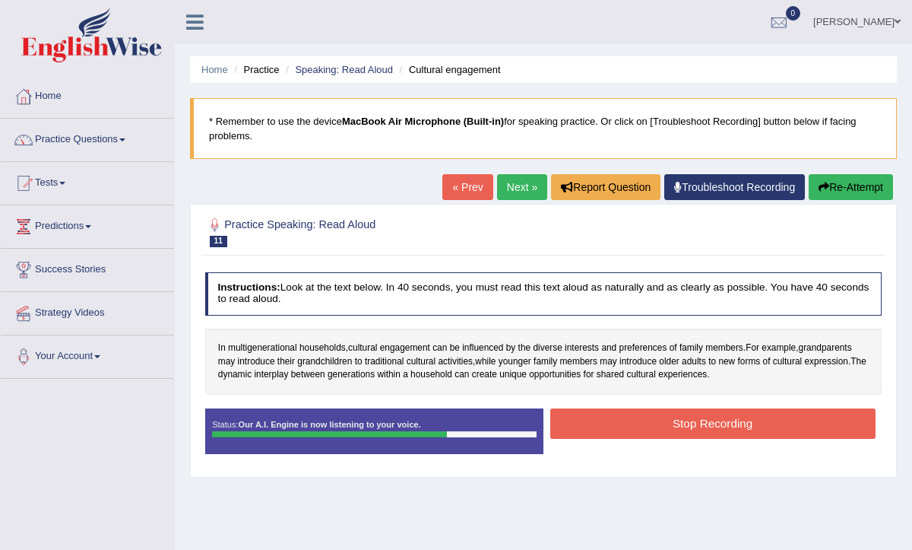
click at [716, 425] on button "Stop Recording" at bounding box center [713, 423] width 325 height 30
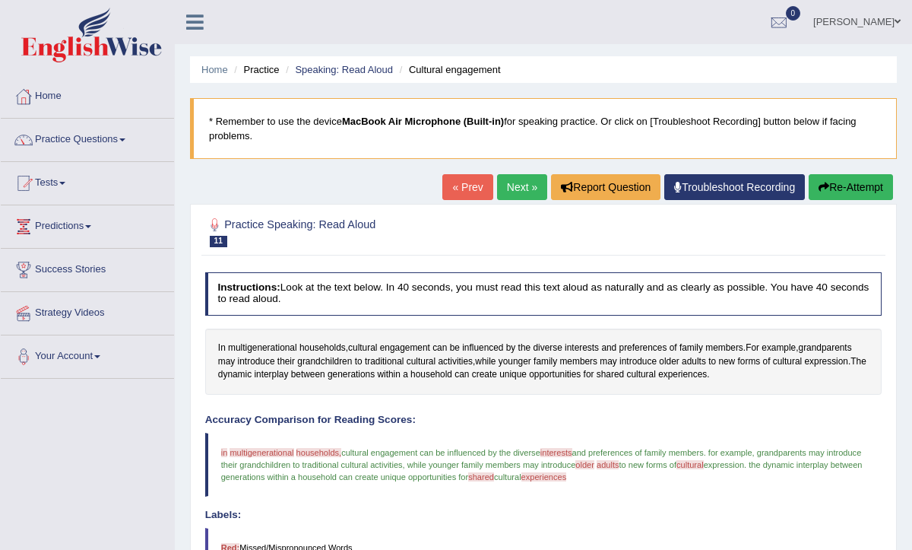
click at [844, 189] on button "Re-Attempt" at bounding box center [851, 187] width 84 height 26
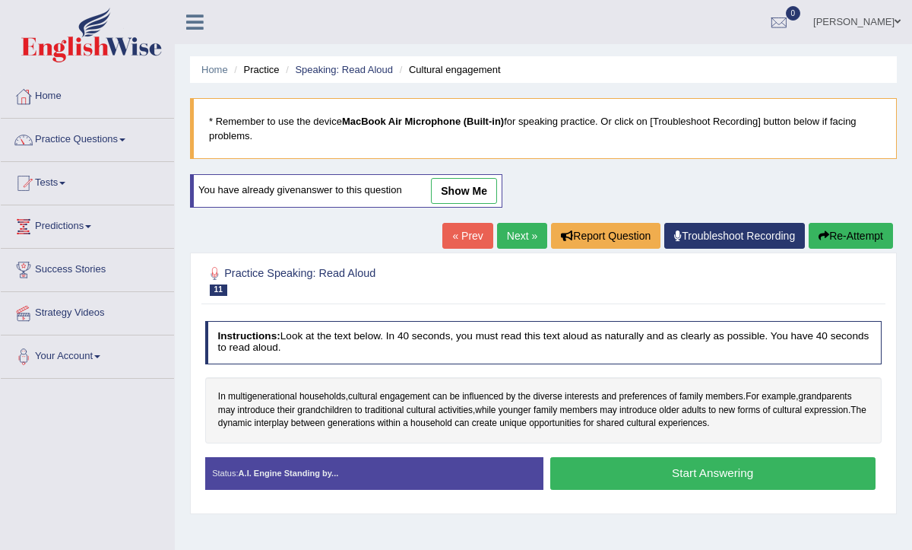
click at [701, 471] on button "Start Answering" at bounding box center [713, 473] width 325 height 33
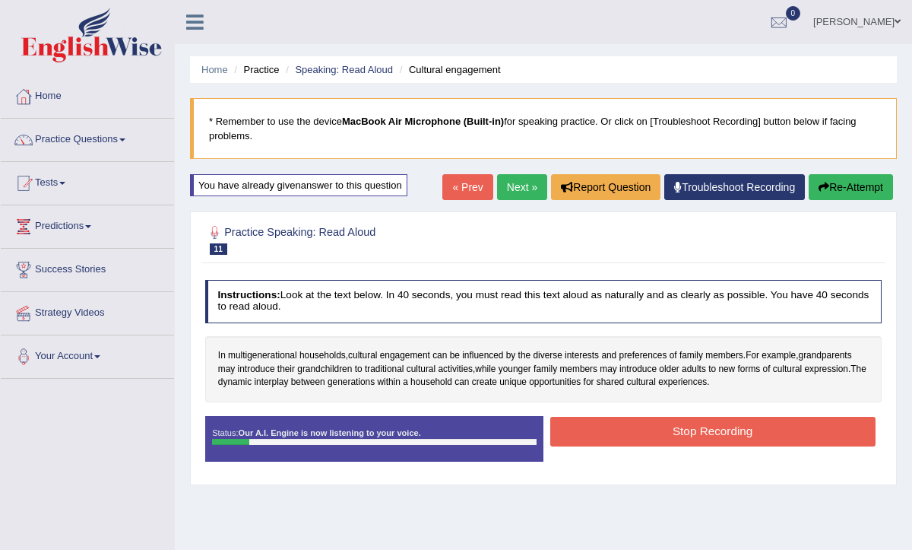
click at [858, 186] on button "Re-Attempt" at bounding box center [851, 187] width 84 height 26
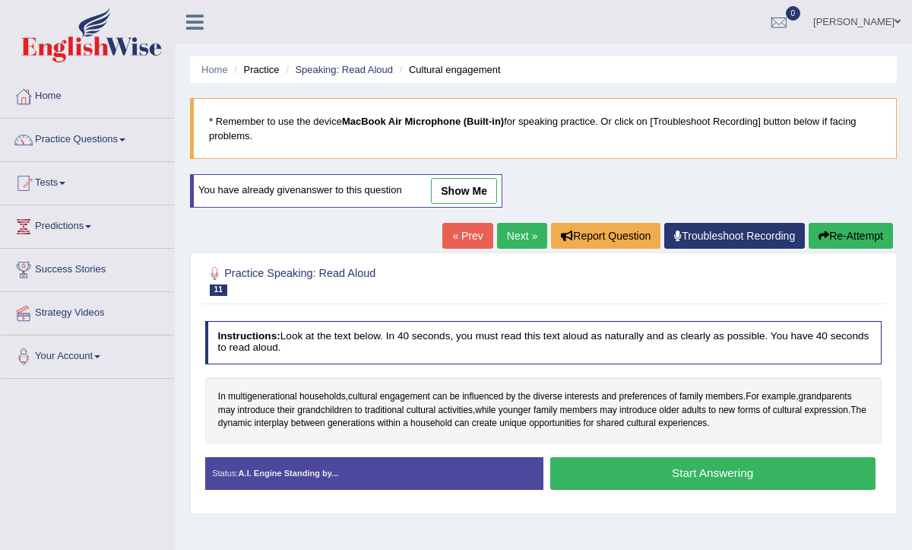
click at [690, 482] on button "Start Answering" at bounding box center [713, 473] width 325 height 33
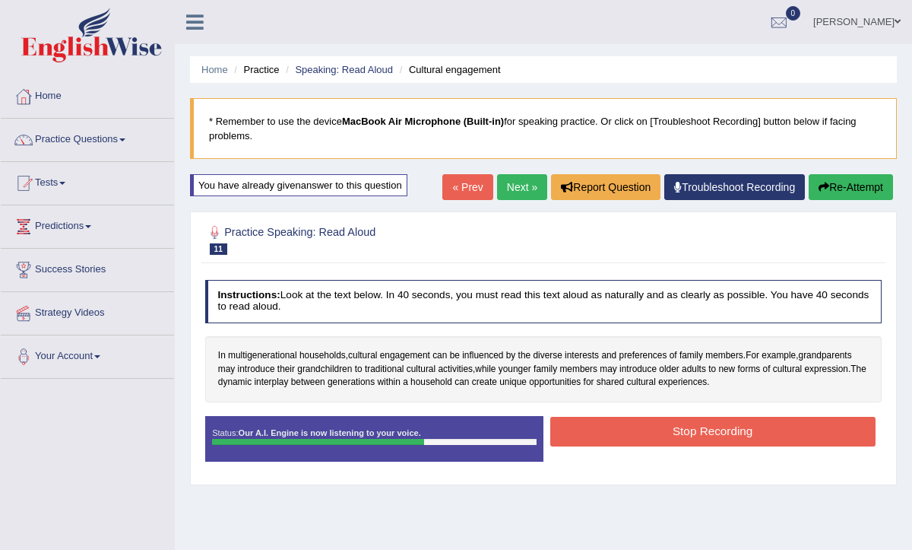
click at [705, 423] on button "Stop Recording" at bounding box center [713, 432] width 325 height 30
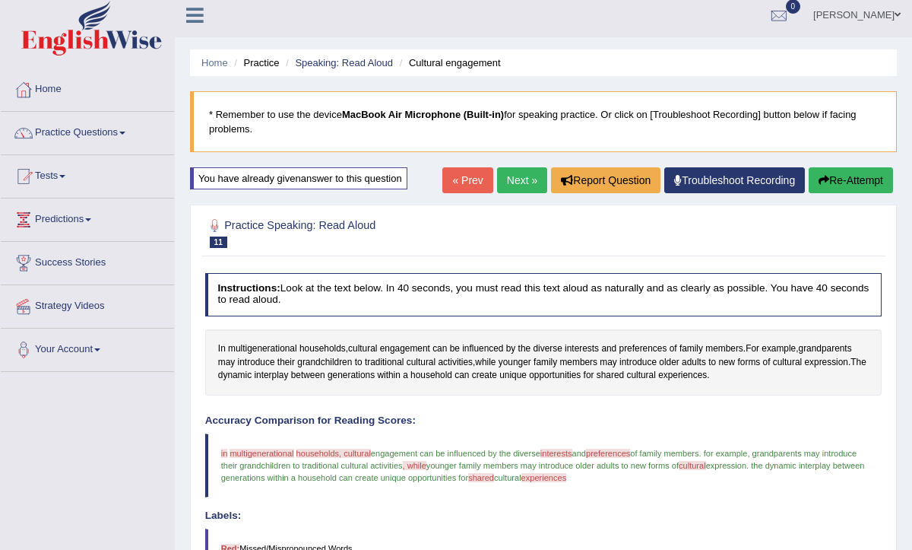
scroll to position [2, 0]
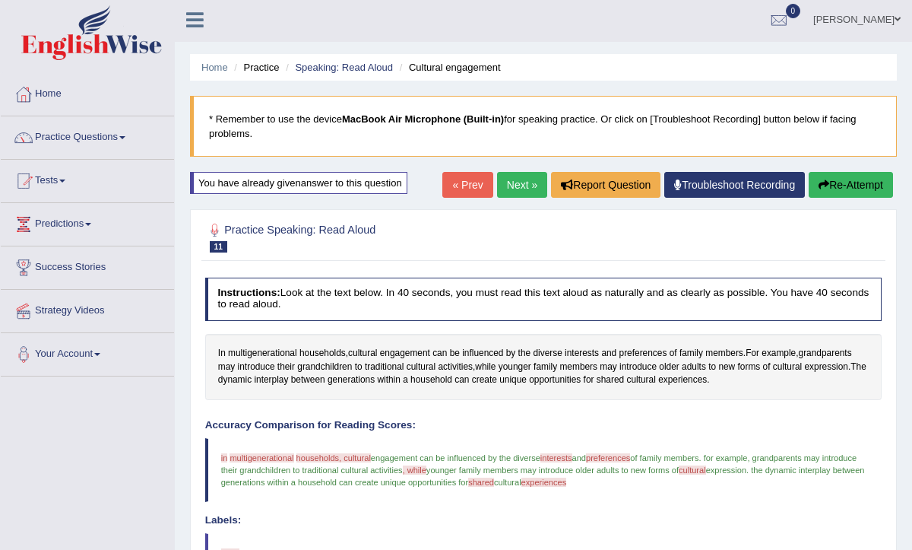
click at [523, 186] on link "Next »" at bounding box center [522, 185] width 50 height 26
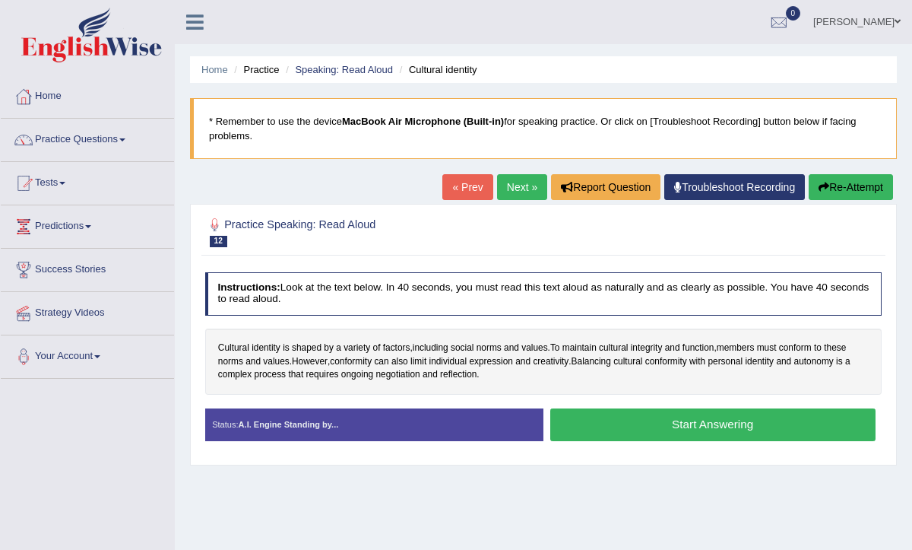
click at [661, 421] on button "Start Answering" at bounding box center [713, 424] width 325 height 33
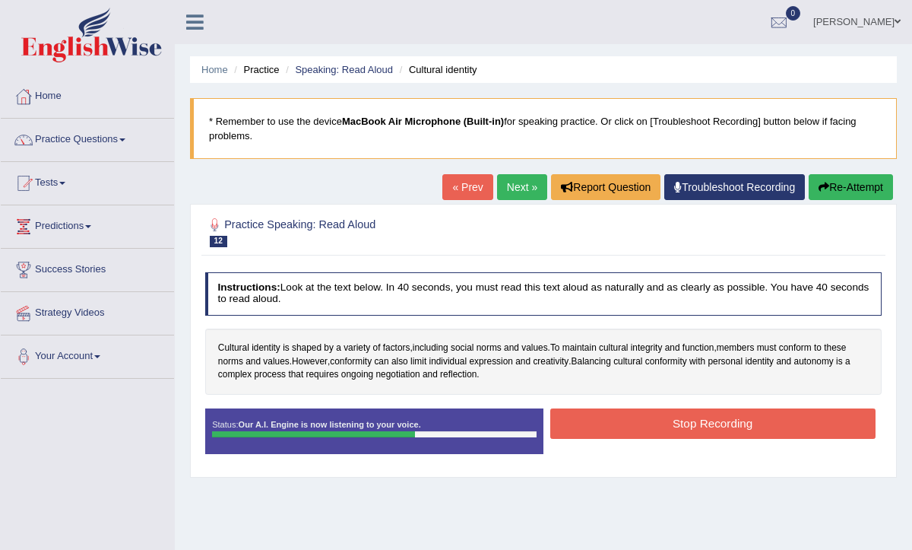
click at [661, 421] on button "Stop Recording" at bounding box center [713, 423] width 325 height 30
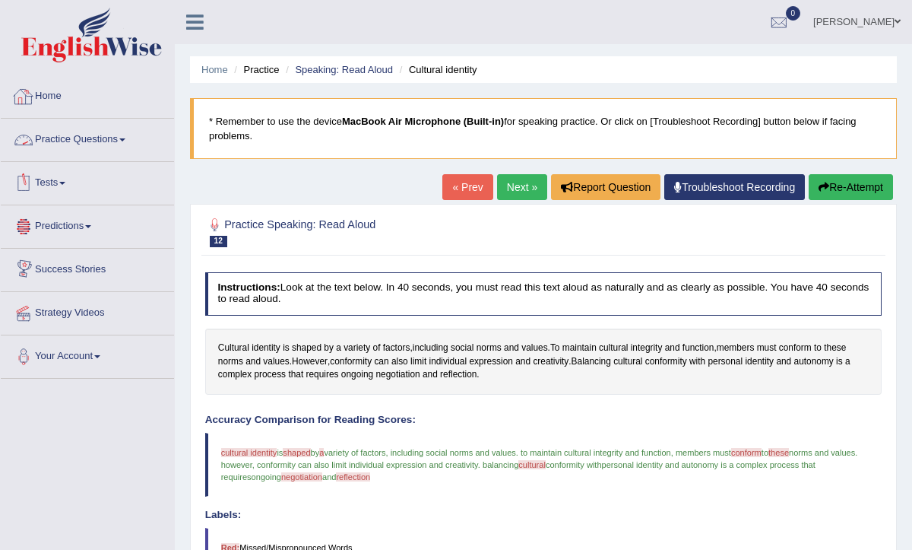
click at [75, 138] on link "Practice Questions" at bounding box center [87, 138] width 173 height 38
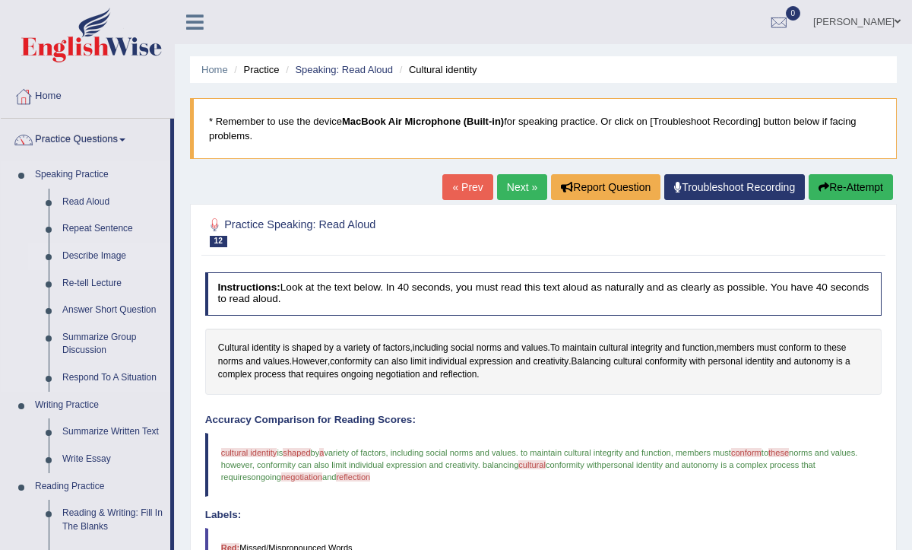
click at [86, 259] on link "Describe Image" at bounding box center [113, 256] width 115 height 27
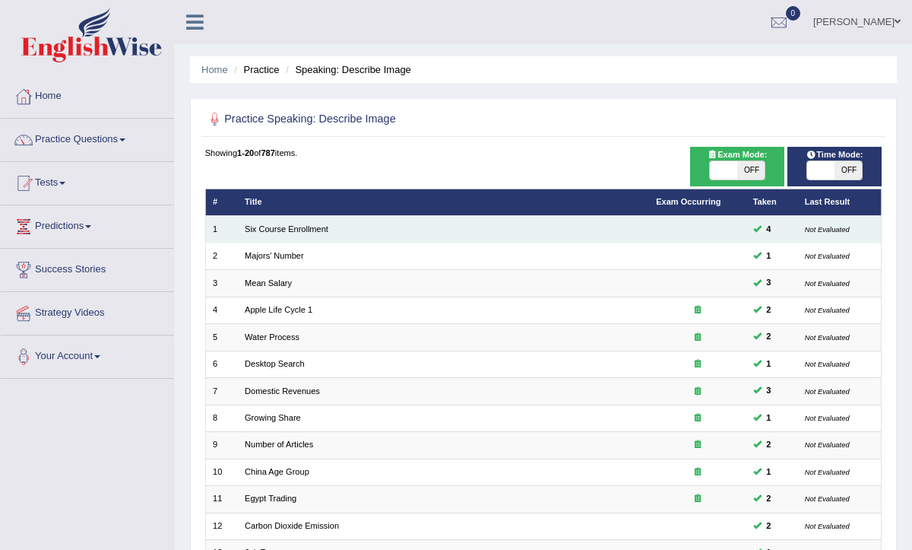
click at [358, 230] on td "Six Course Enrollment" at bounding box center [443, 229] width 411 height 27
click at [467, 224] on td "Six Course Enrollment" at bounding box center [443, 229] width 411 height 27
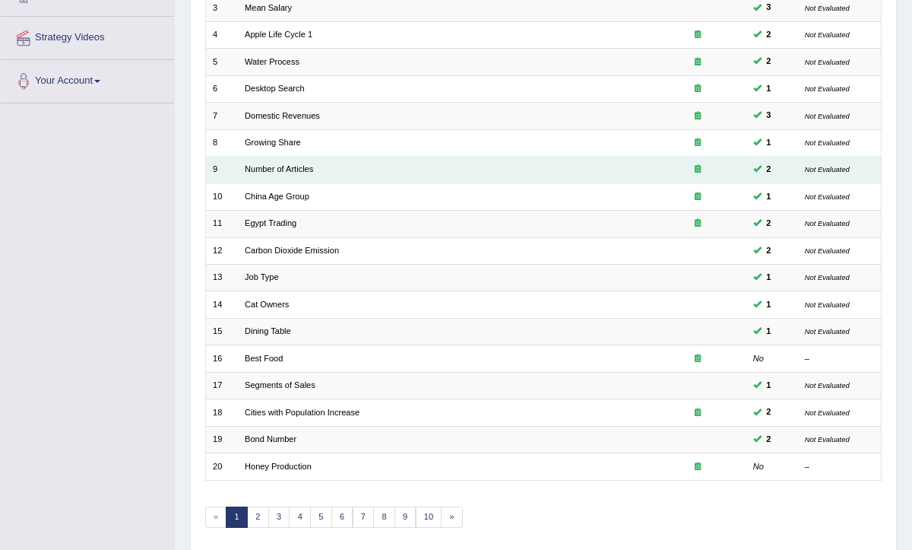
scroll to position [319, 0]
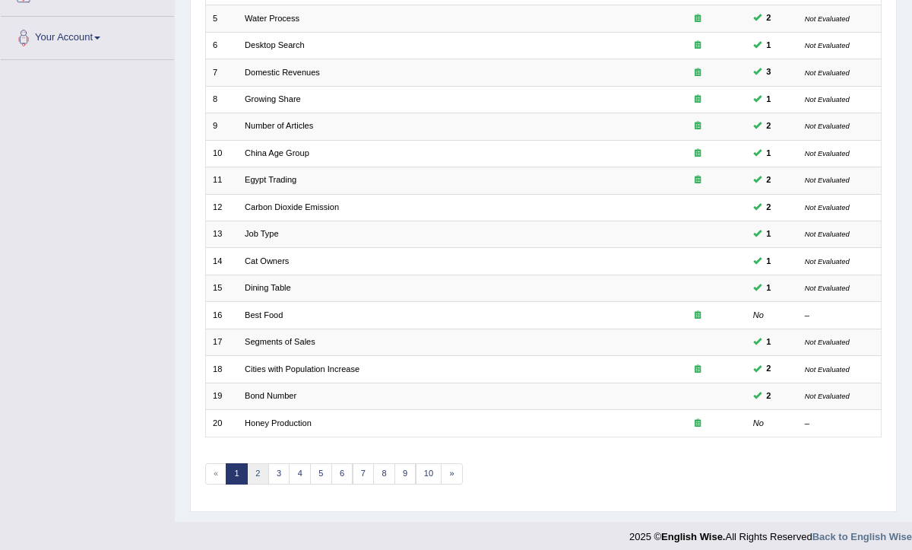
click at [254, 463] on link "2" at bounding box center [258, 473] width 22 height 21
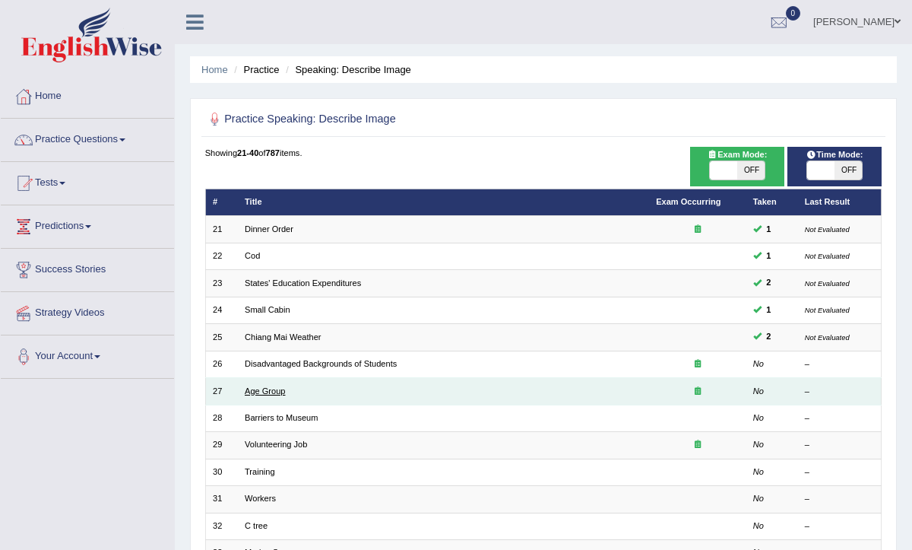
click at [279, 392] on link "Age Group" at bounding box center [265, 390] width 40 height 9
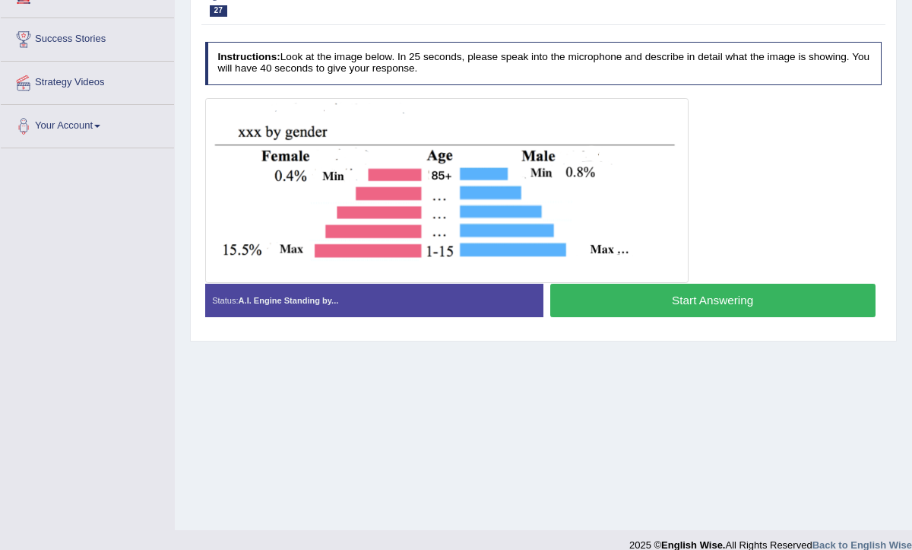
scroll to position [205, 0]
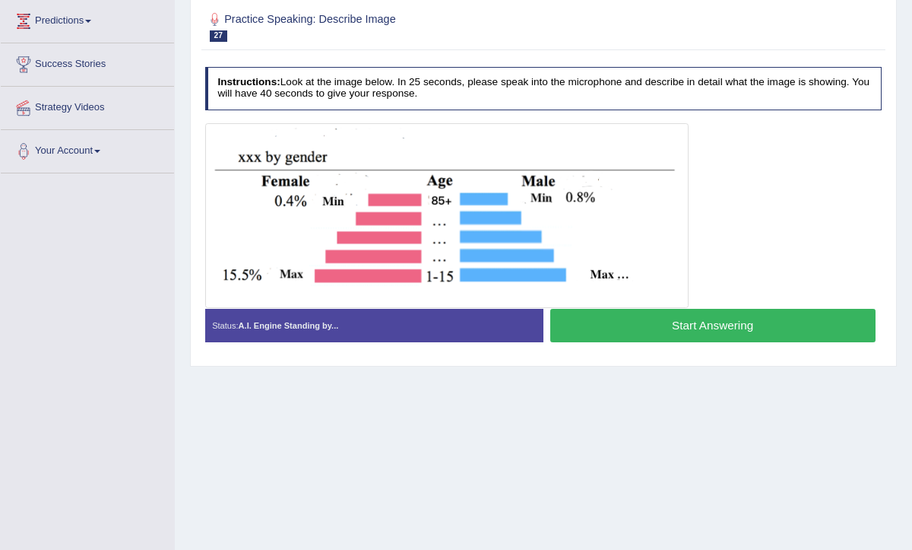
click at [749, 323] on button "Start Answering" at bounding box center [713, 325] width 325 height 33
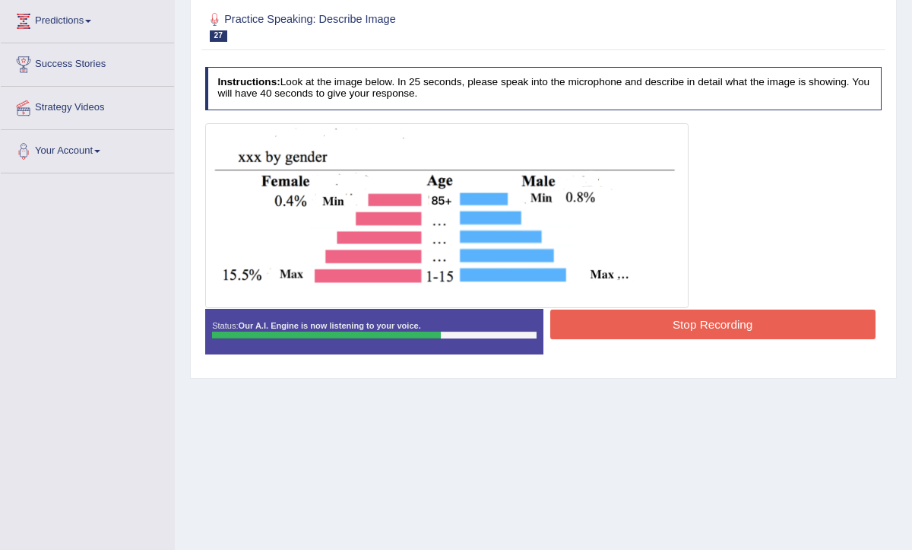
click at [676, 315] on button "Stop Recording" at bounding box center [713, 324] width 325 height 30
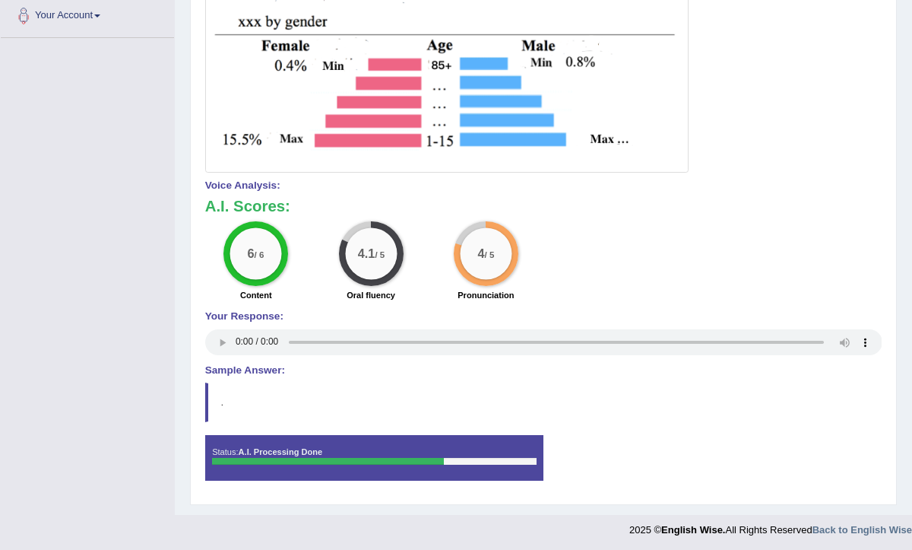
scroll to position [0, 0]
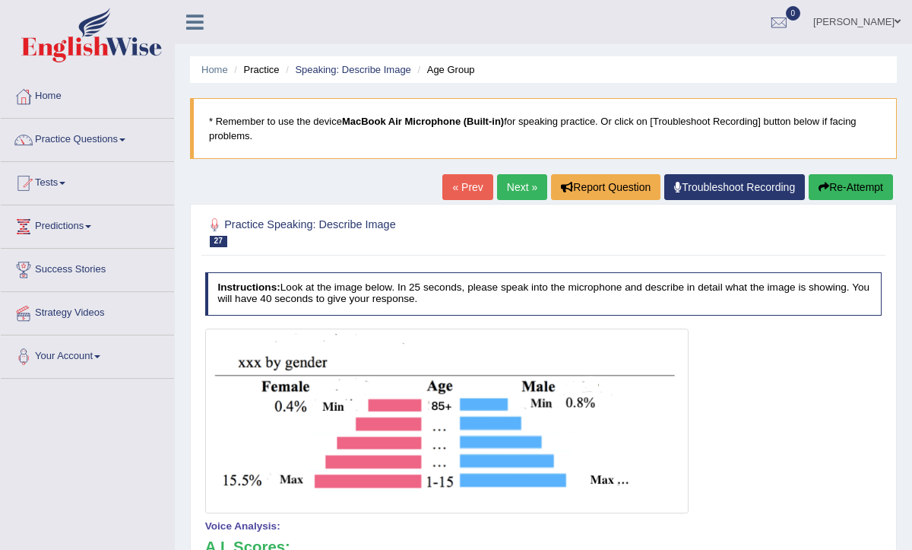
click at [846, 187] on button "Re-Attempt" at bounding box center [851, 187] width 84 height 26
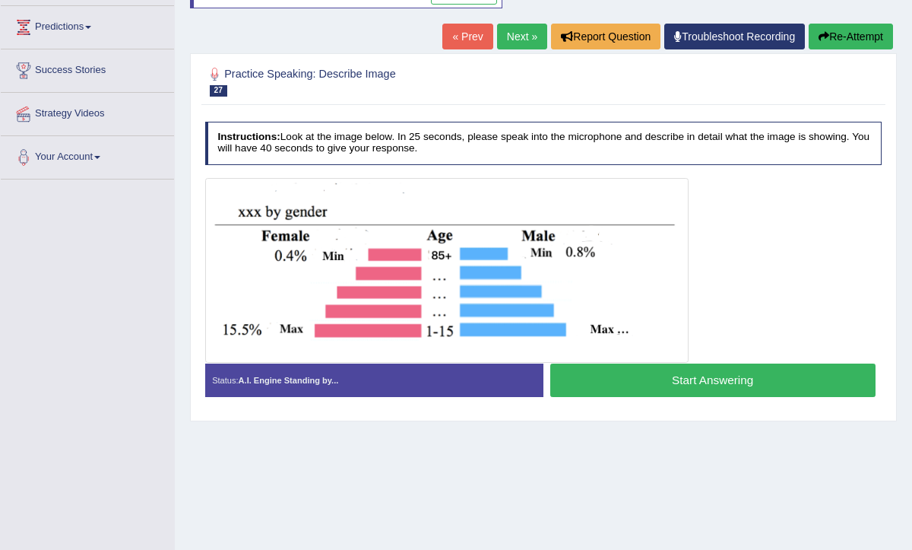
scroll to position [249, 0]
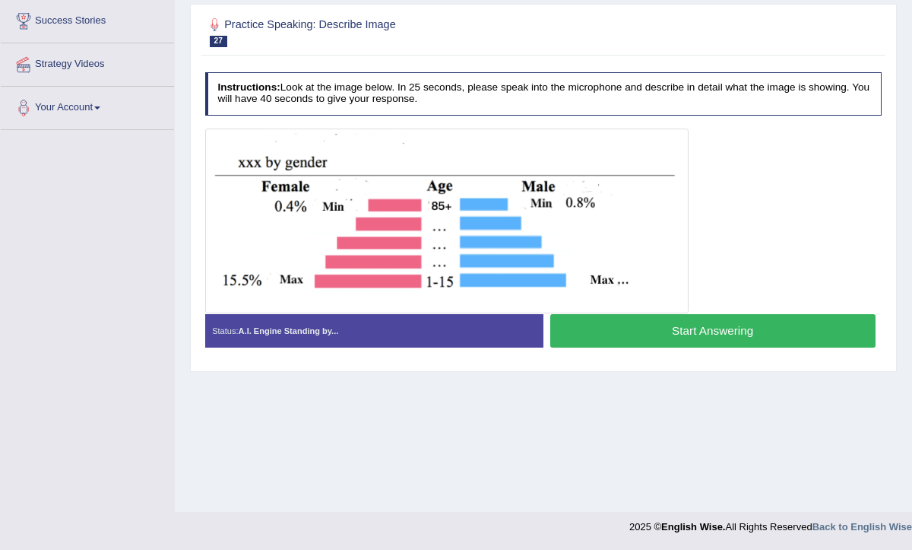
click at [673, 329] on button "Start Answering" at bounding box center [713, 330] width 325 height 33
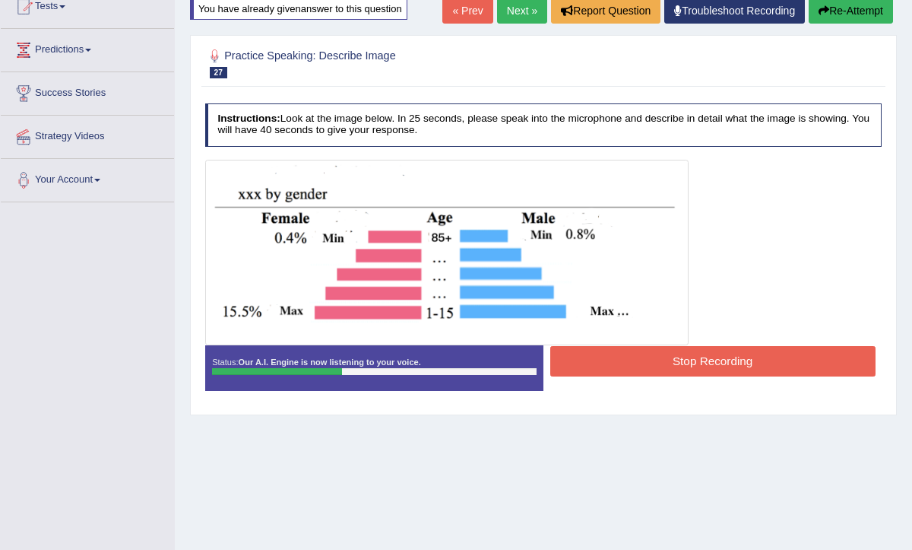
scroll to position [173, 0]
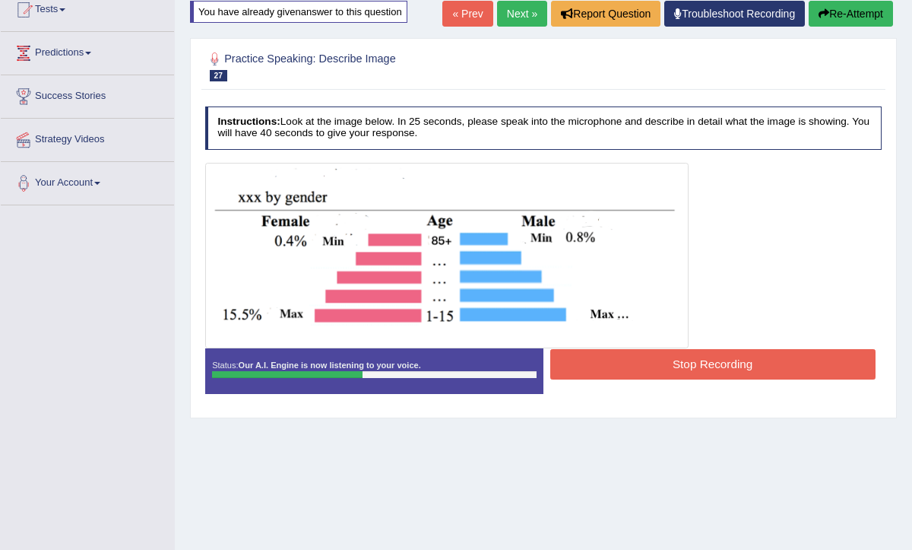
click at [844, 13] on button "Re-Attempt" at bounding box center [851, 14] width 84 height 26
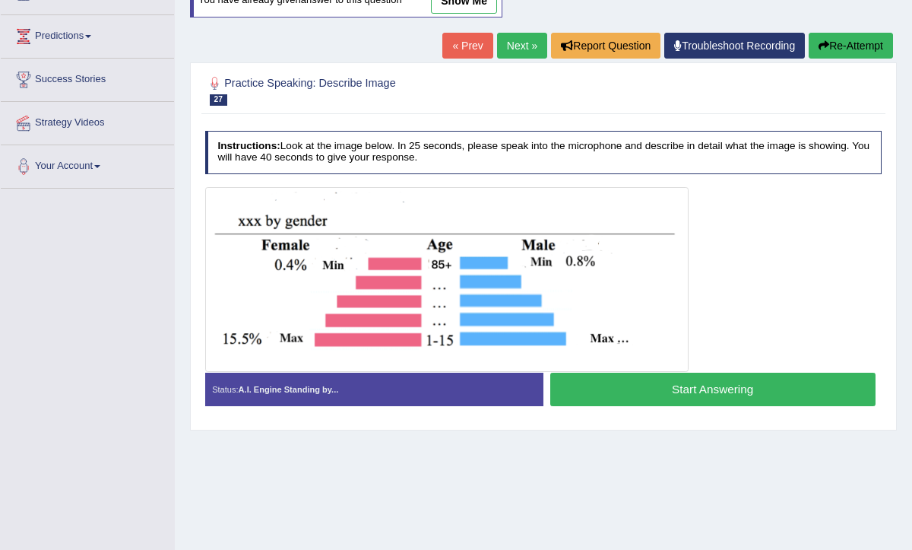
scroll to position [173, 0]
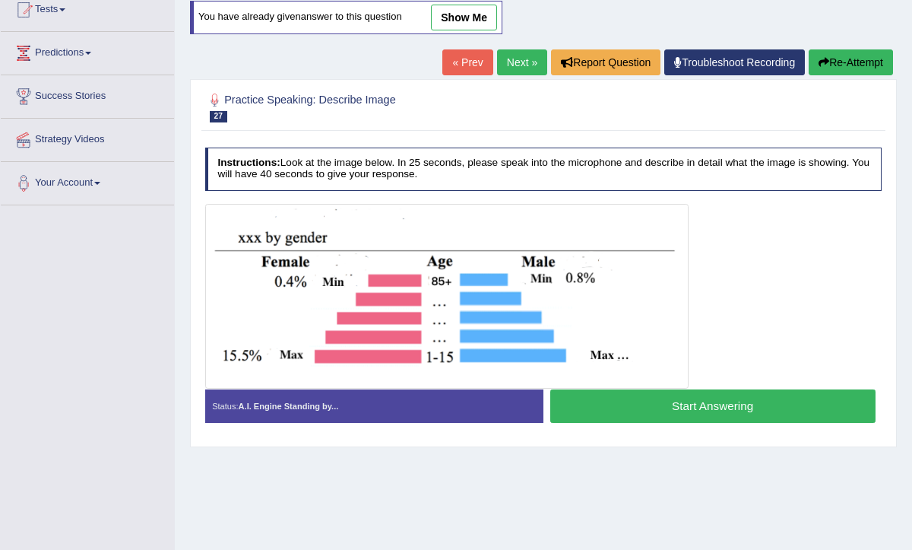
click at [682, 412] on button "Start Answering" at bounding box center [713, 405] width 325 height 33
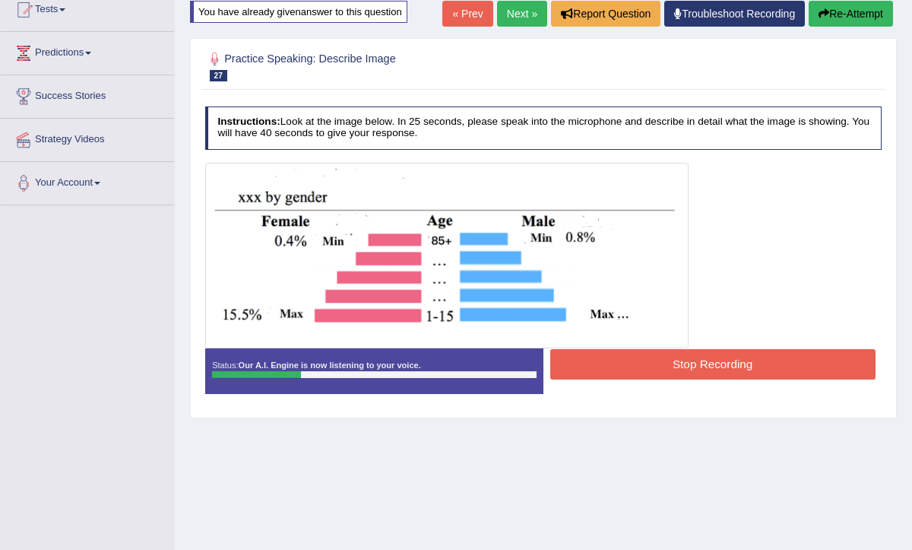
click at [849, 11] on button "Re-Attempt" at bounding box center [851, 14] width 84 height 26
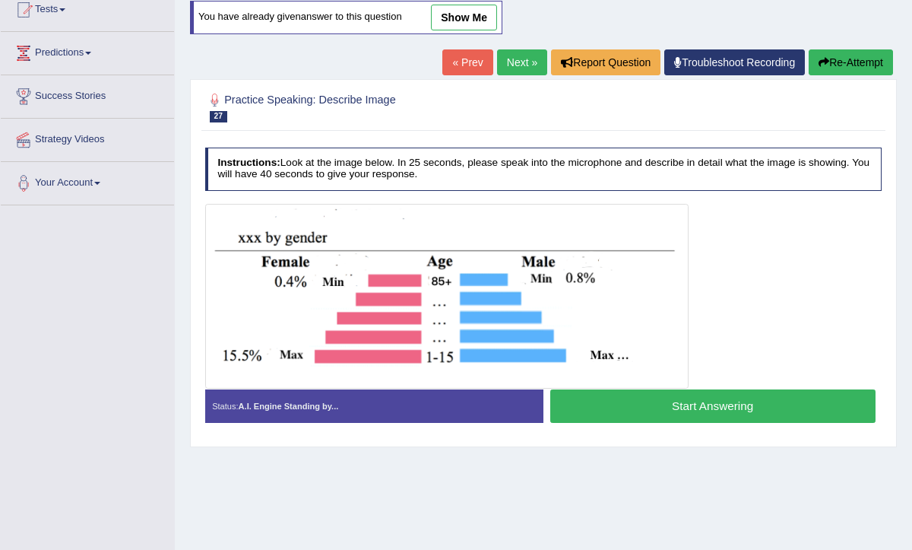
click at [671, 412] on button "Start Answering" at bounding box center [713, 405] width 325 height 33
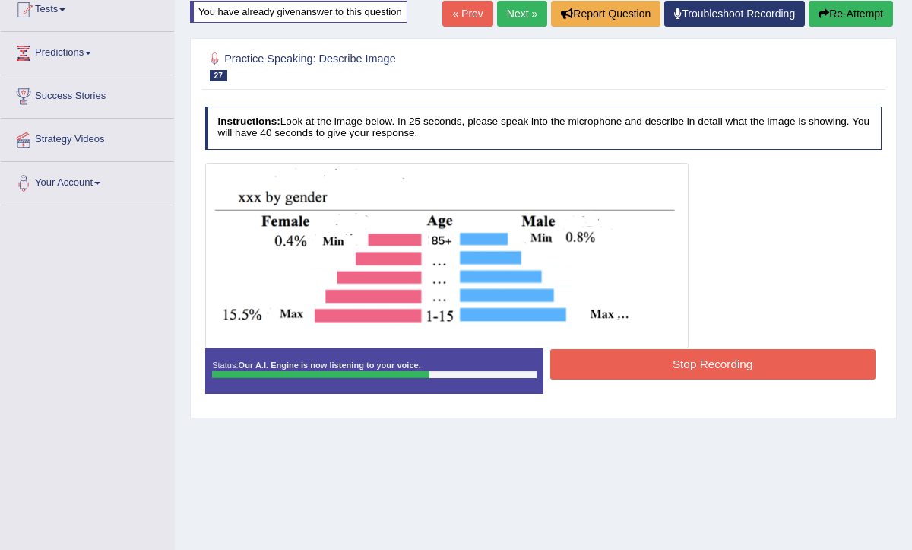
click at [704, 351] on button "Stop Recording" at bounding box center [713, 364] width 325 height 30
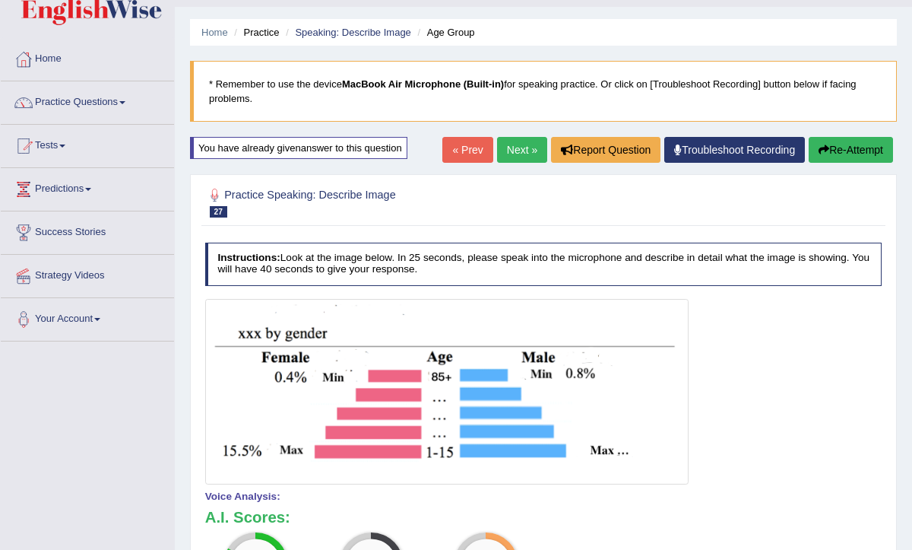
scroll to position [43, 0]
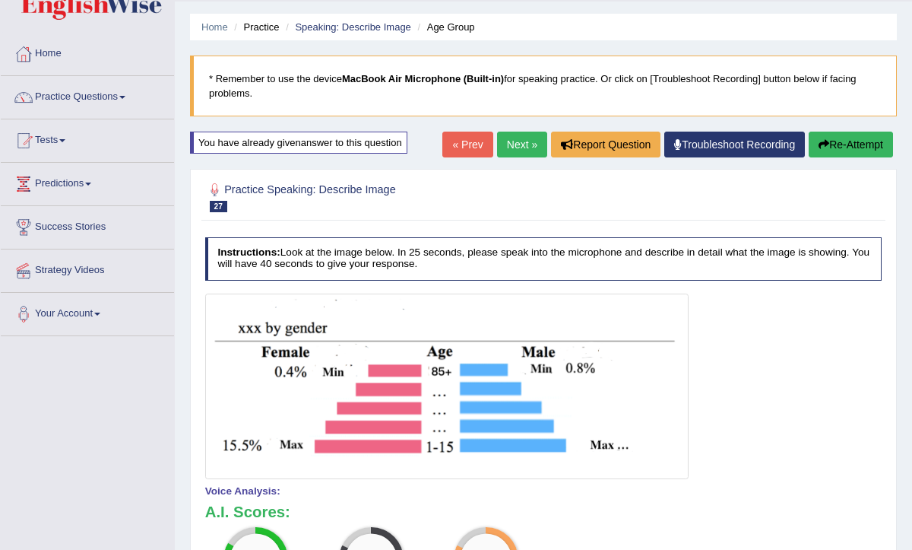
click at [859, 142] on button "Re-Attempt" at bounding box center [851, 145] width 84 height 26
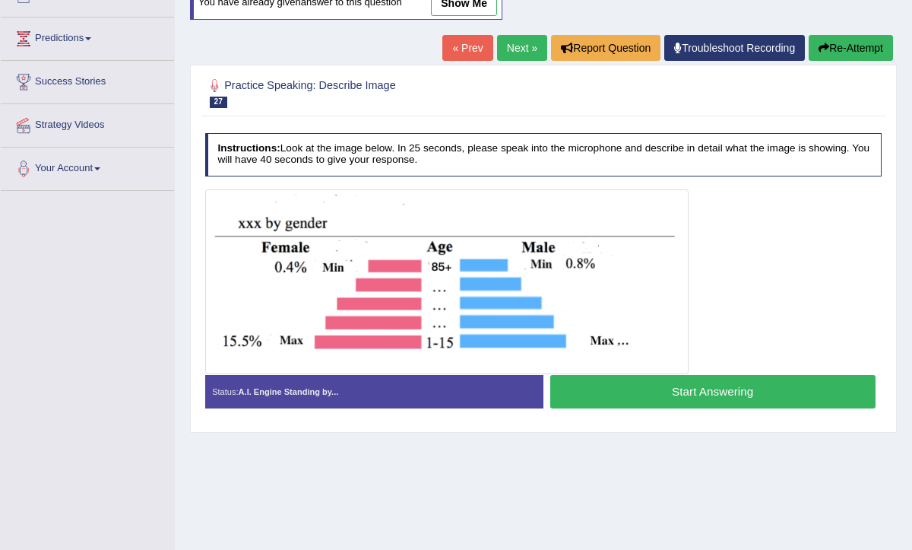
scroll to position [198, 0]
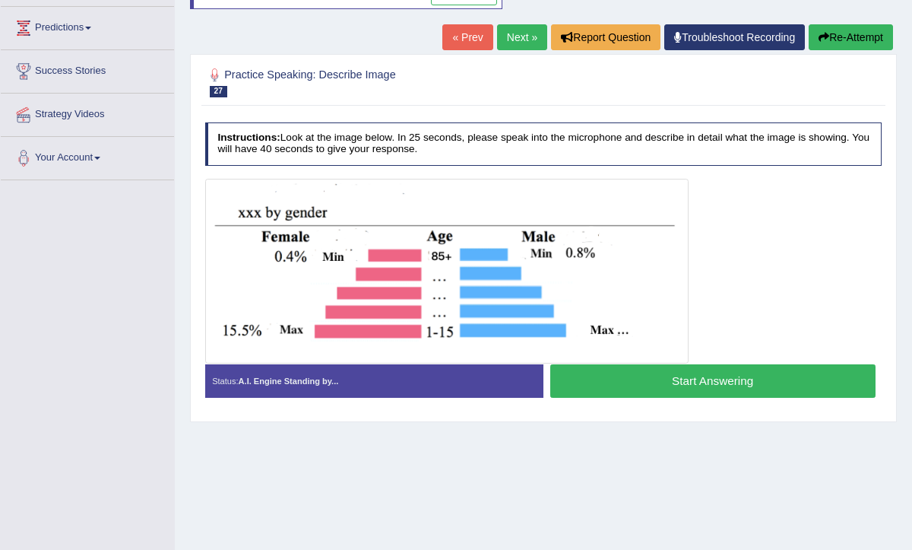
click at [675, 380] on button "Start Answering" at bounding box center [713, 380] width 325 height 33
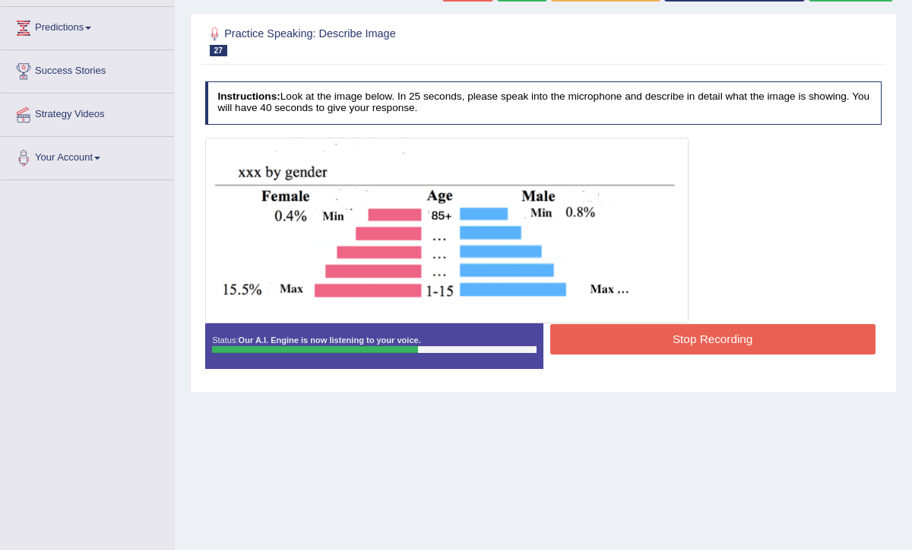
click at [684, 339] on button "Stop Recording" at bounding box center [713, 339] width 325 height 30
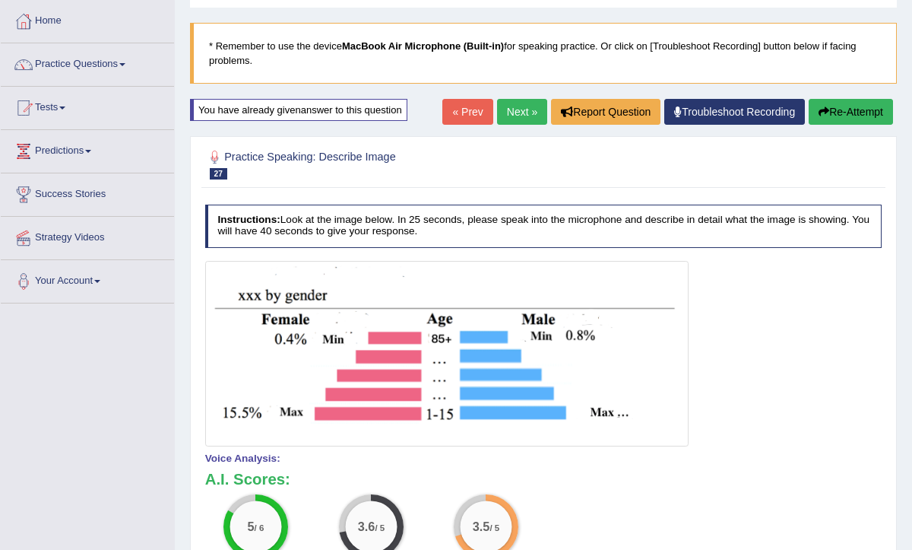
scroll to position [63, 0]
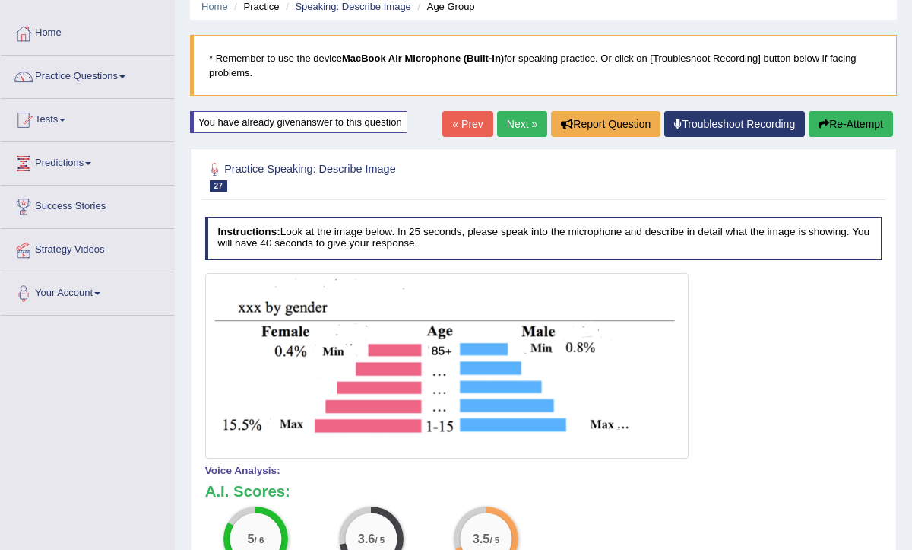
click at [839, 125] on button "Re-Attempt" at bounding box center [851, 124] width 84 height 26
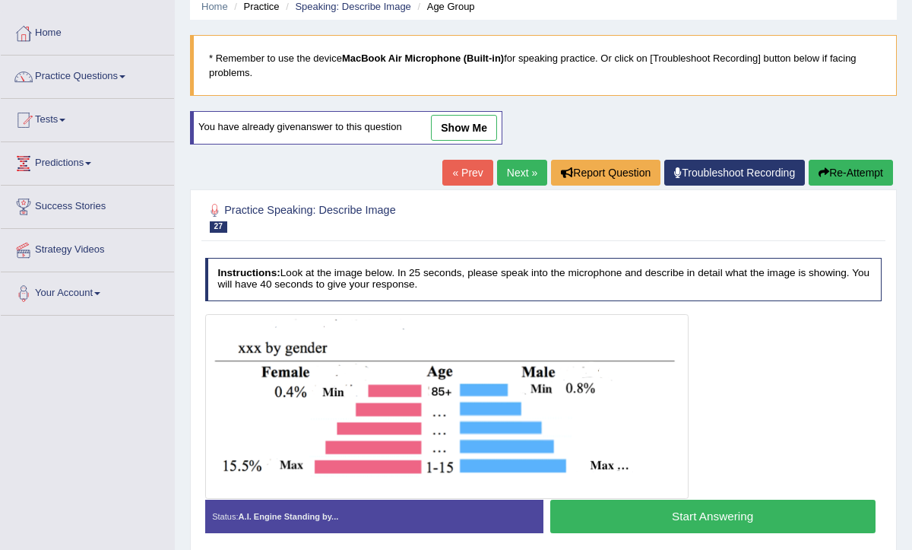
click at [681, 514] on button "Start Answering" at bounding box center [713, 516] width 325 height 33
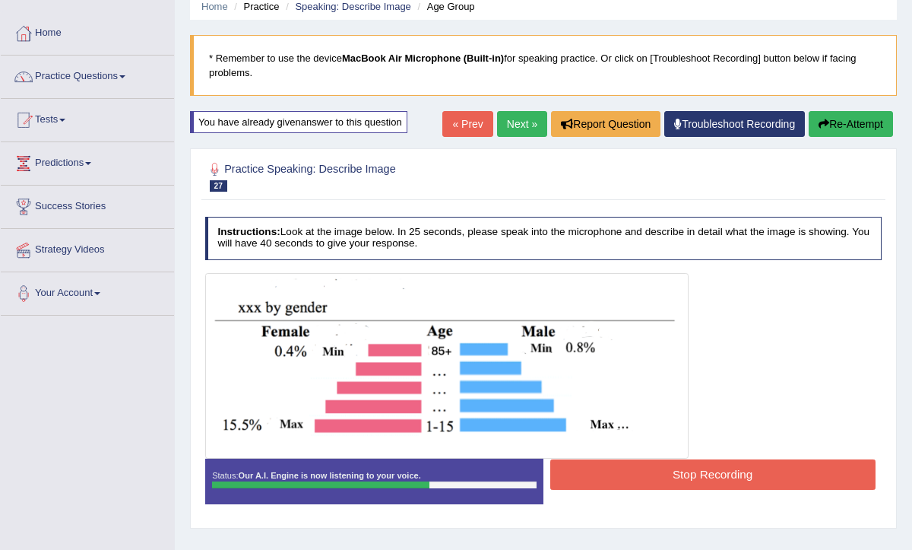
click at [673, 478] on button "Stop Recording" at bounding box center [713, 474] width 325 height 30
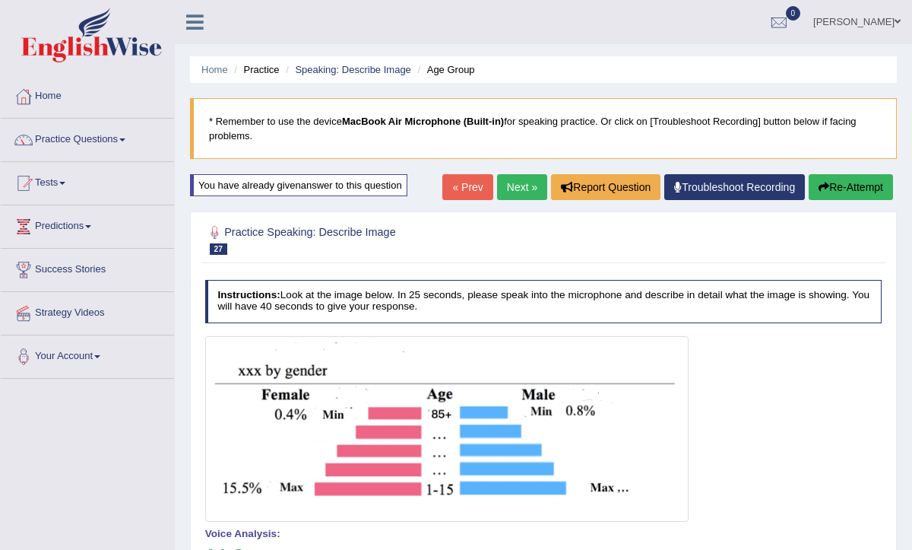
click at [75, 180] on link "Tests" at bounding box center [87, 181] width 173 height 38
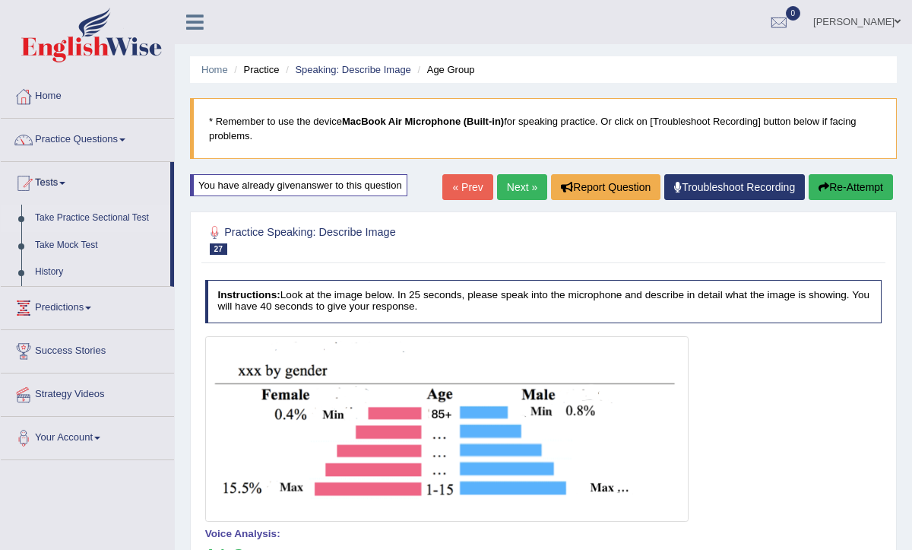
click at [81, 216] on link "Take Practice Sectional Test" at bounding box center [99, 218] width 142 height 27
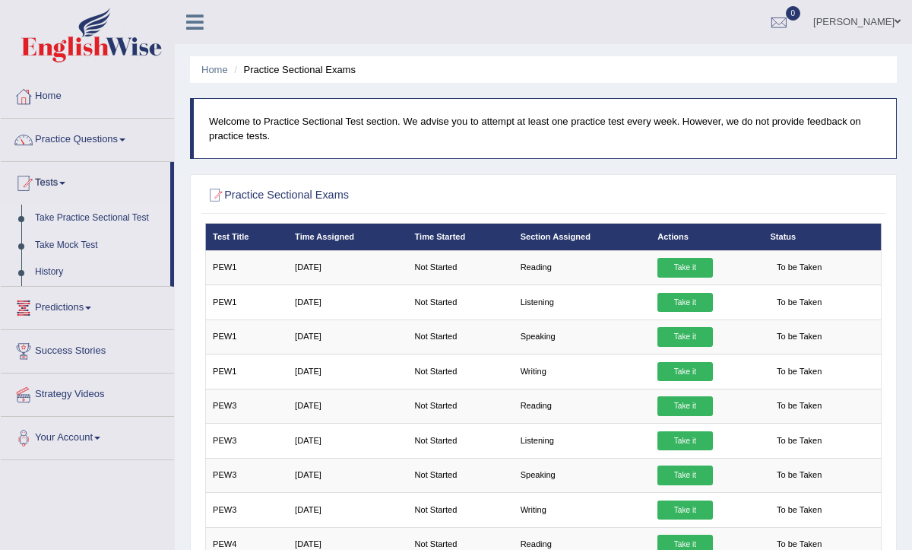
click at [88, 244] on link "Take Mock Test" at bounding box center [99, 245] width 142 height 27
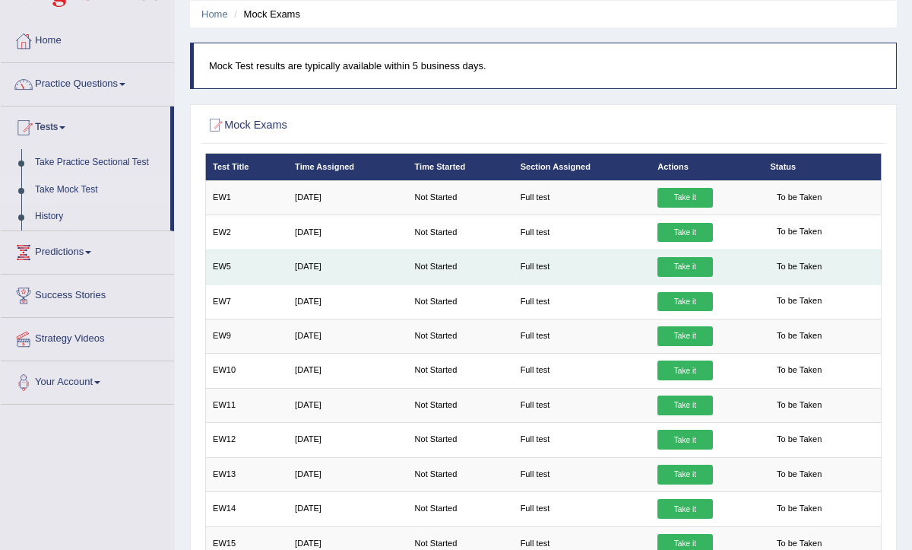
scroll to position [44, 0]
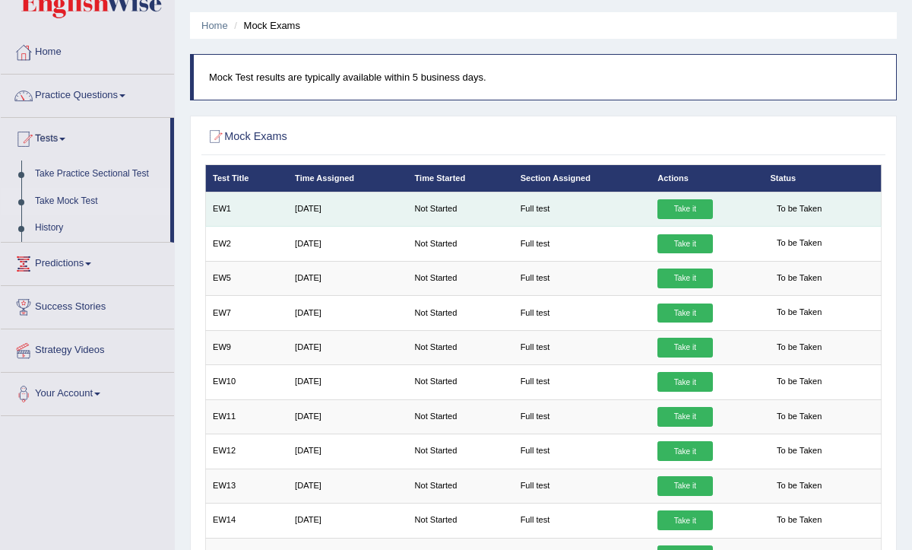
click at [694, 211] on link "Take it" at bounding box center [685, 209] width 55 height 20
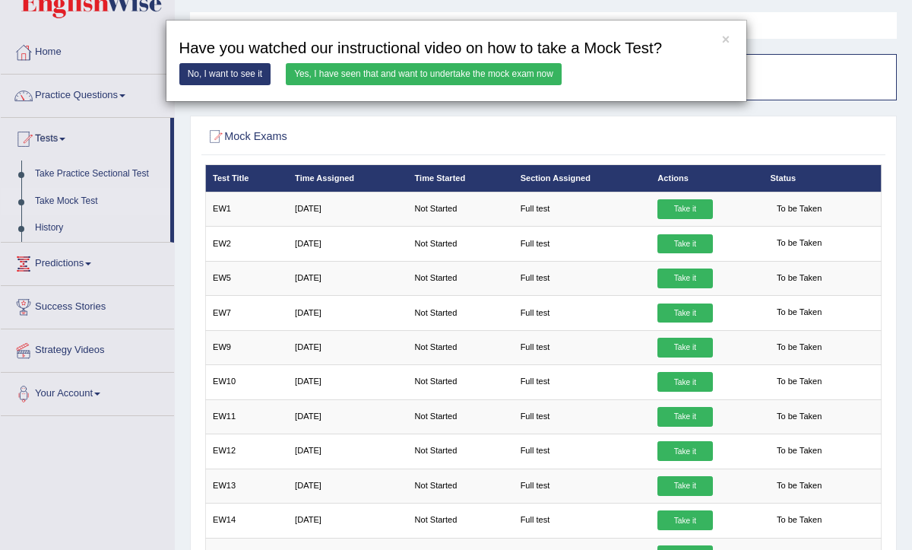
click at [395, 73] on link "Yes, I have seen that and want to undertake the mock exam now" at bounding box center [424, 74] width 276 height 22
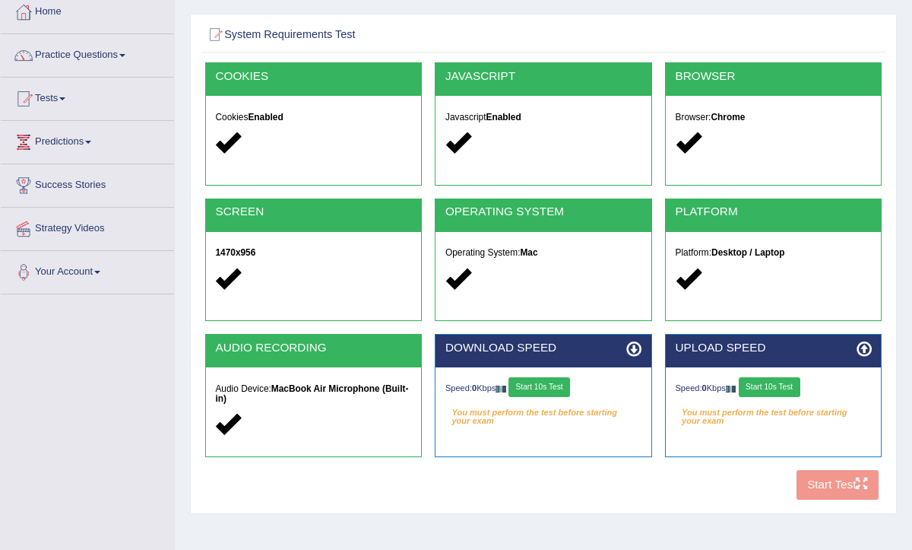
scroll to position [86, 0]
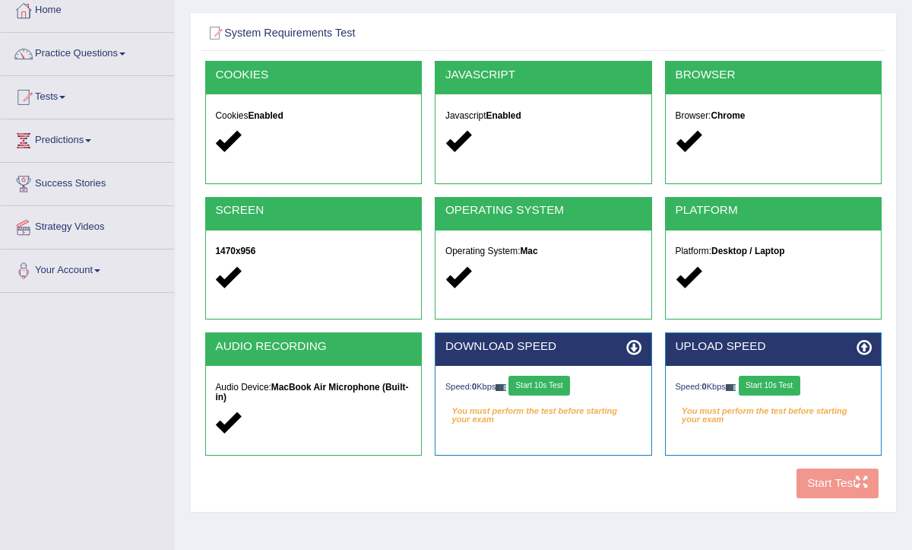
click at [549, 385] on button "Start 10s Test" at bounding box center [540, 386] width 62 height 20
click at [781, 385] on button "Start 10s Test" at bounding box center [770, 386] width 62 height 20
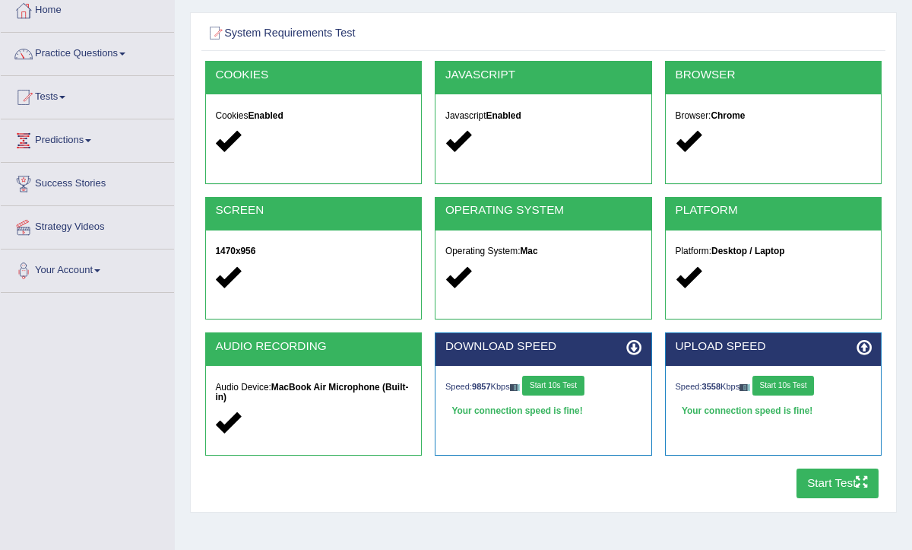
click at [816, 479] on button "Start Test" at bounding box center [838, 483] width 83 height 30
